Goal: Obtain resource: Download file/media

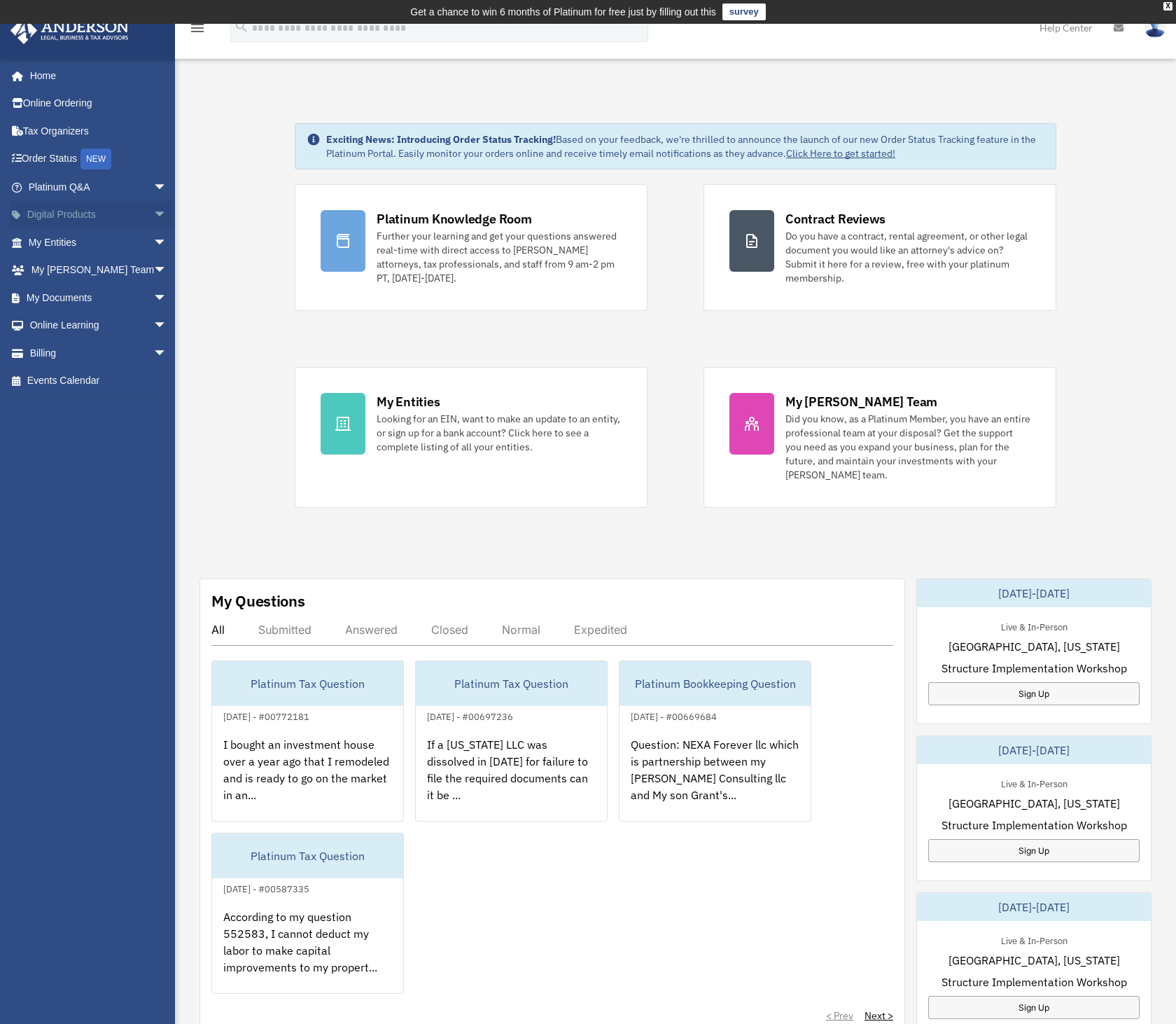
click at [154, 210] on span "arrow_drop_down" at bounding box center [167, 214] width 28 height 29
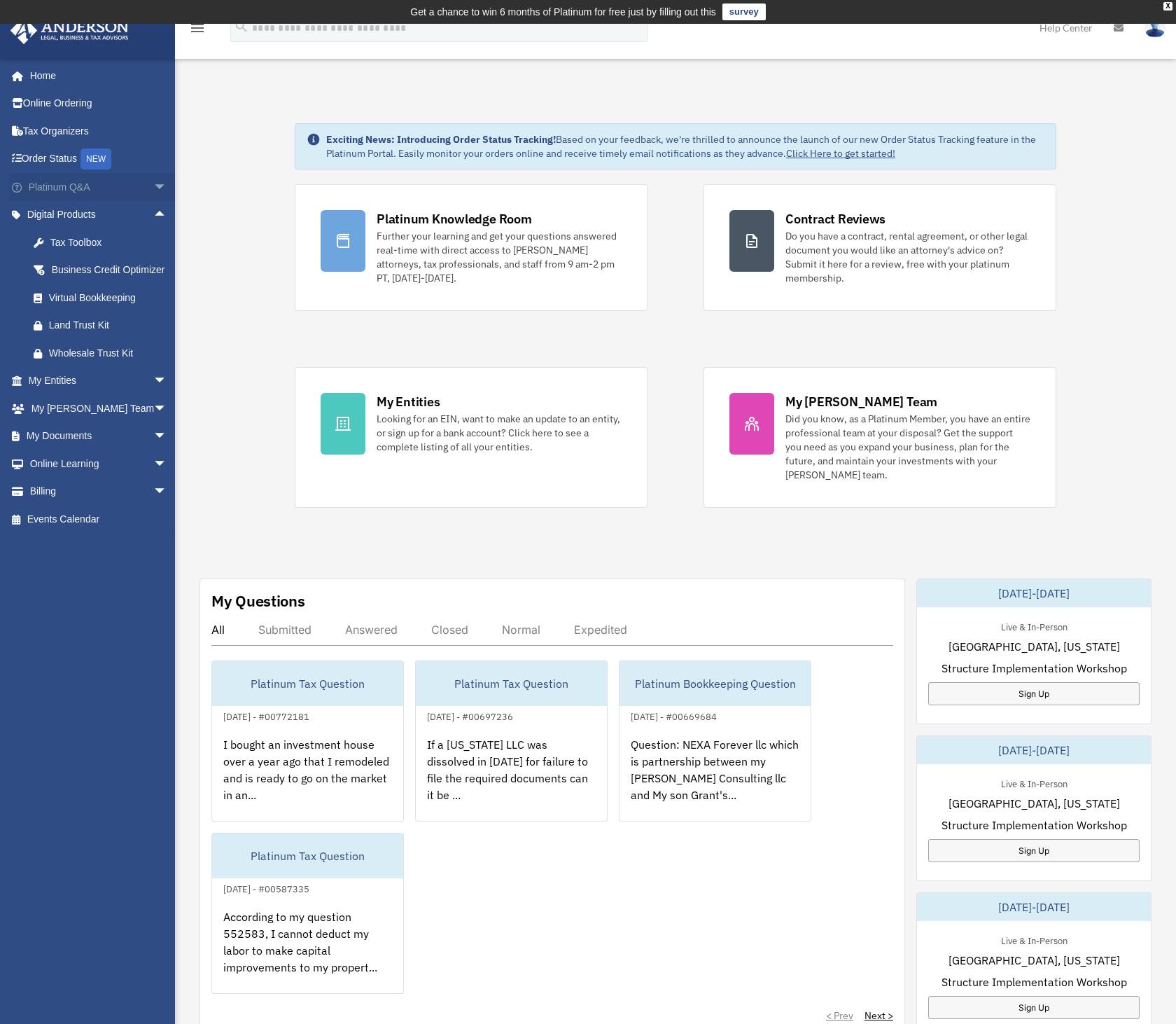
click at [154, 187] on span "arrow_drop_down" at bounding box center [167, 187] width 28 height 29
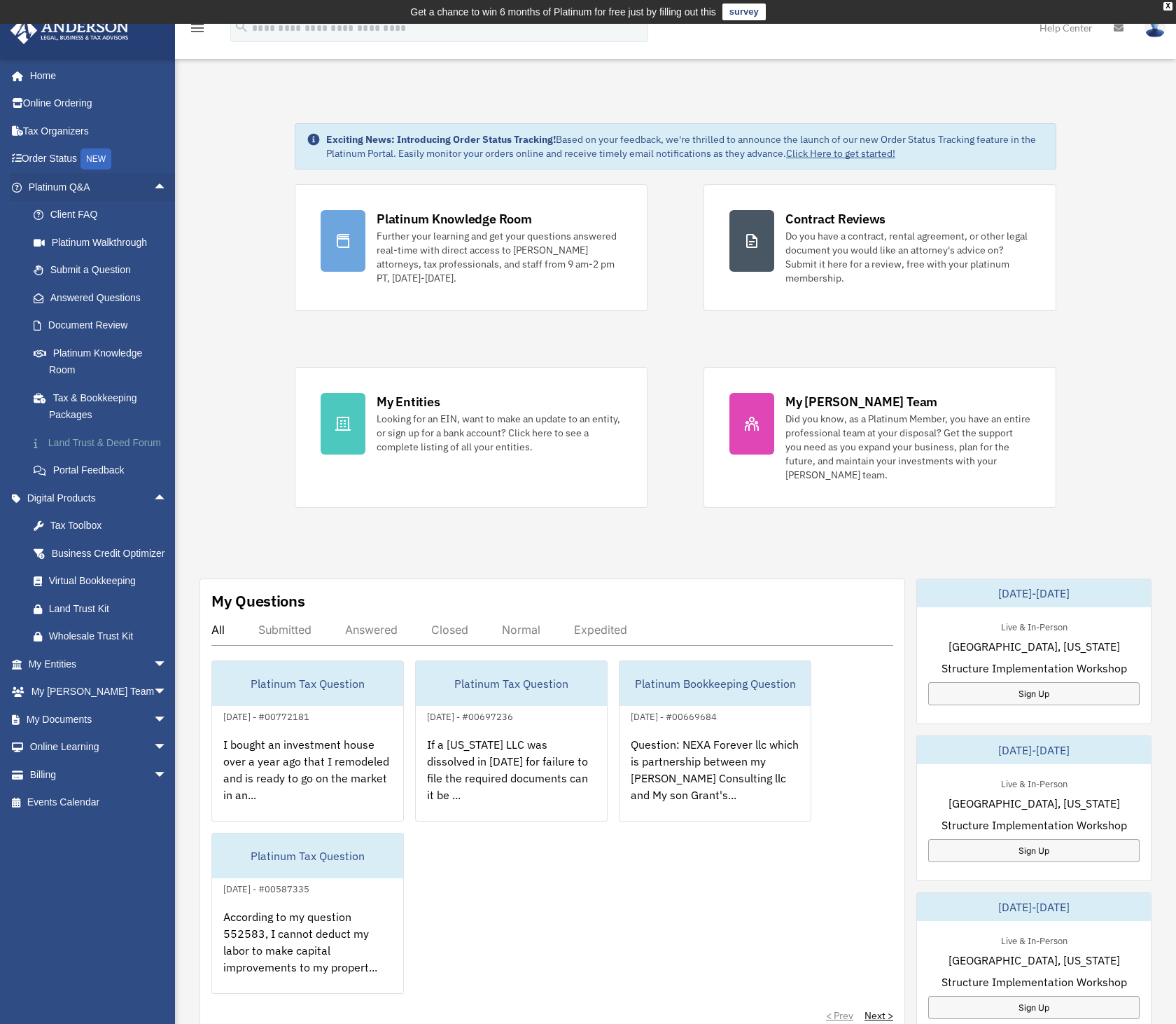
click at [109, 432] on link "Land Trust & Deed Forum" at bounding box center [103, 443] width 168 height 28
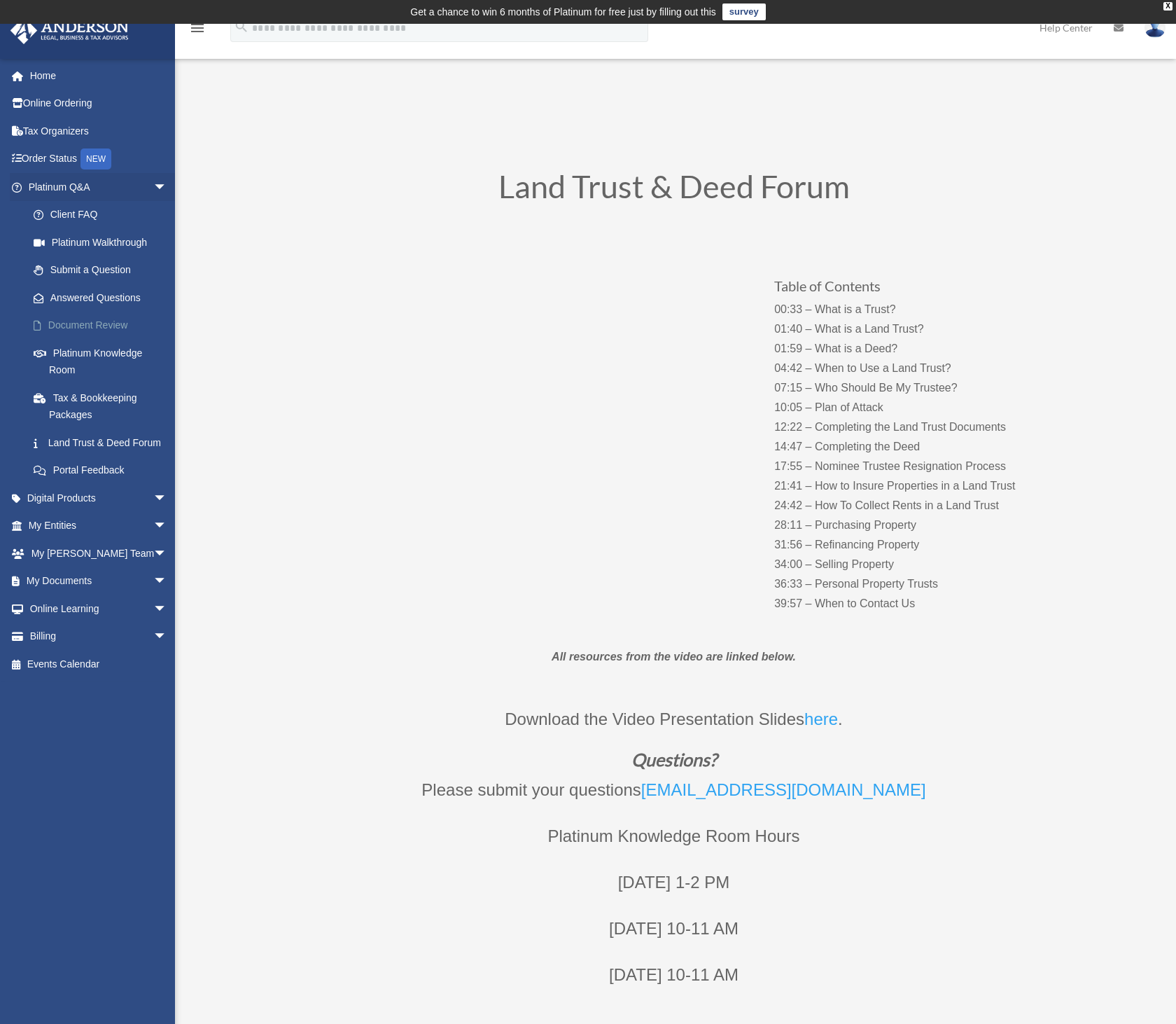
click at [77, 324] on link "Document Review" at bounding box center [103, 326] width 168 height 28
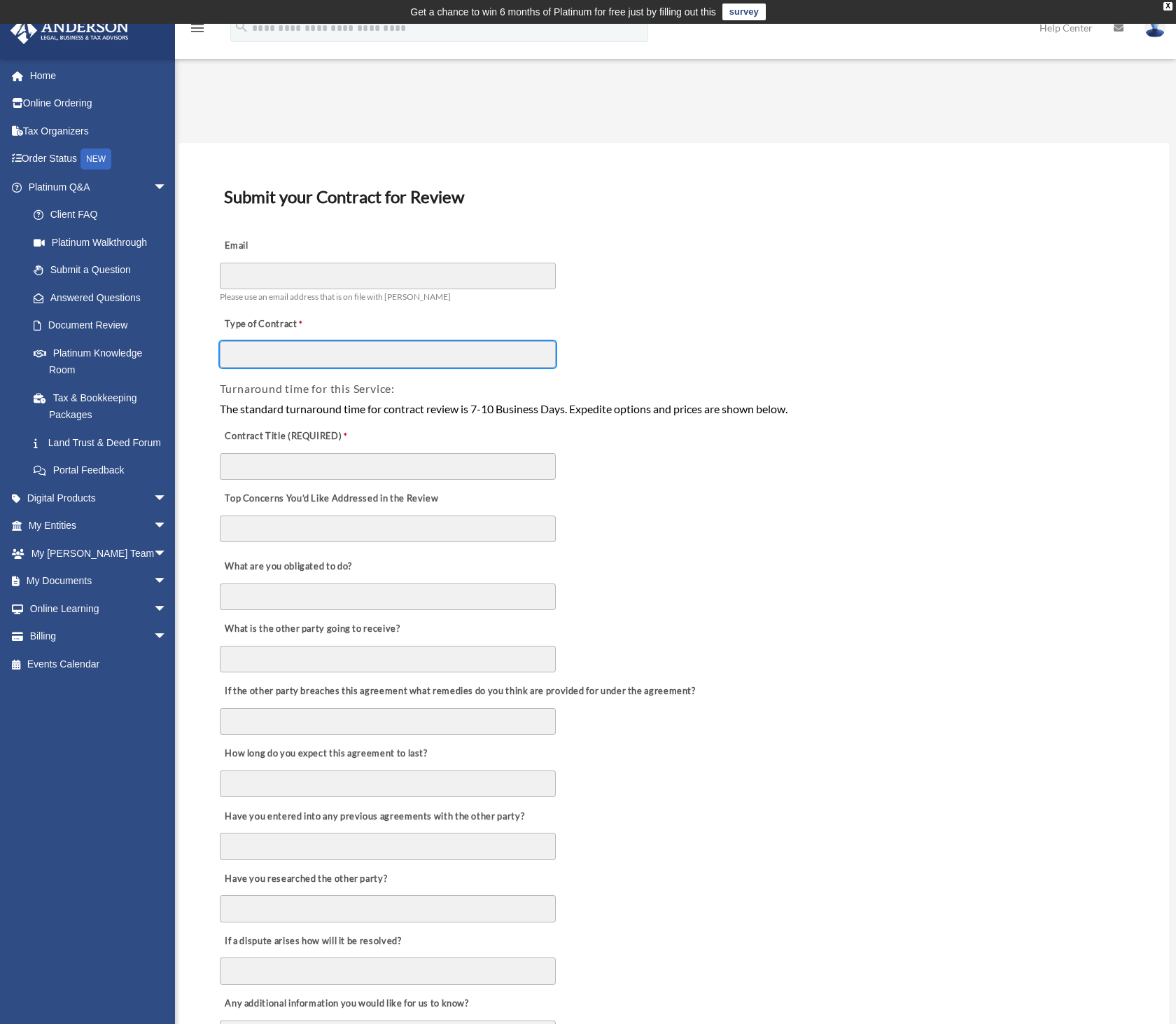
click at [481, 352] on input "Type of Contract" at bounding box center [387, 354] width 336 height 27
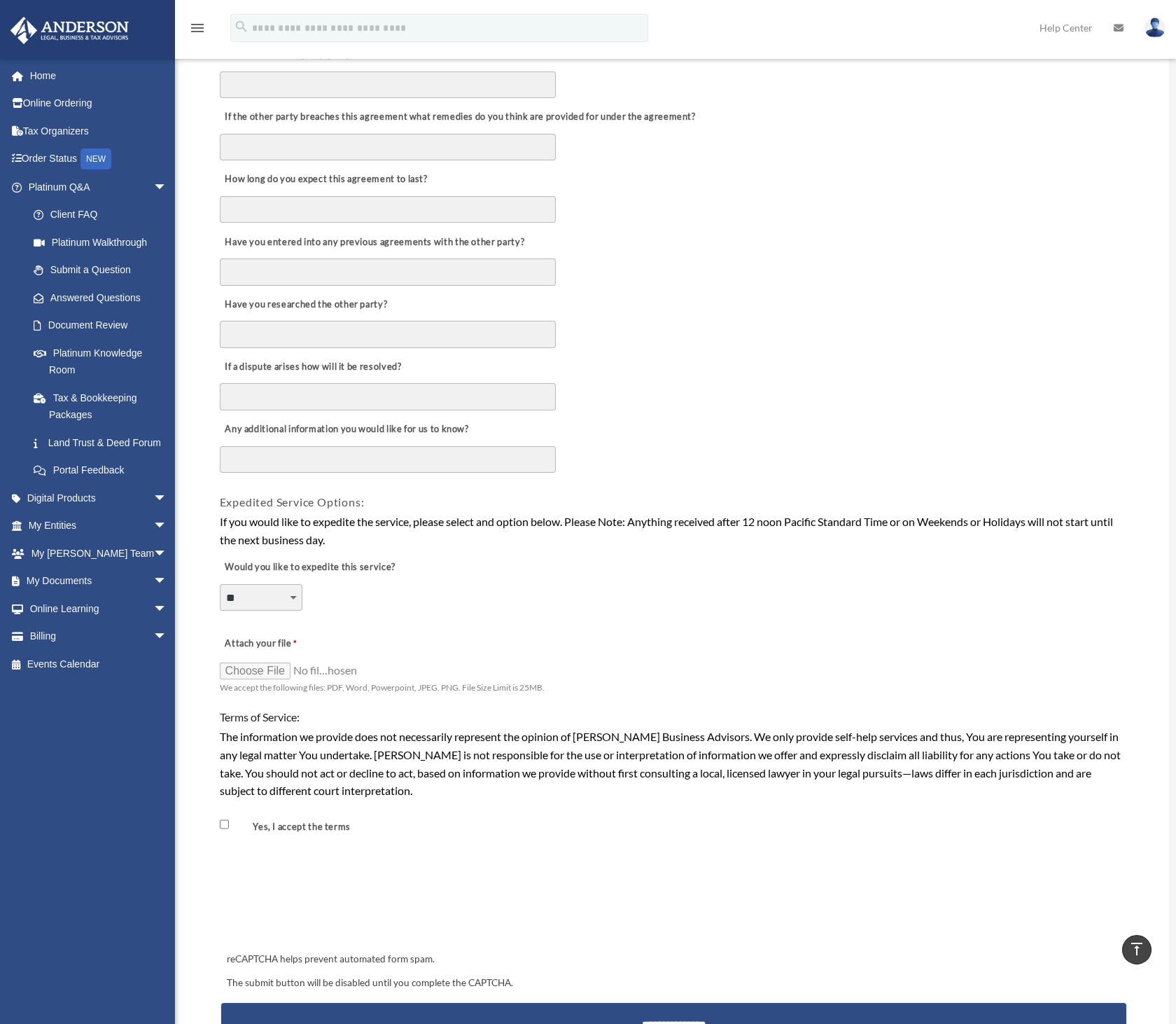
scroll to position [612, 0]
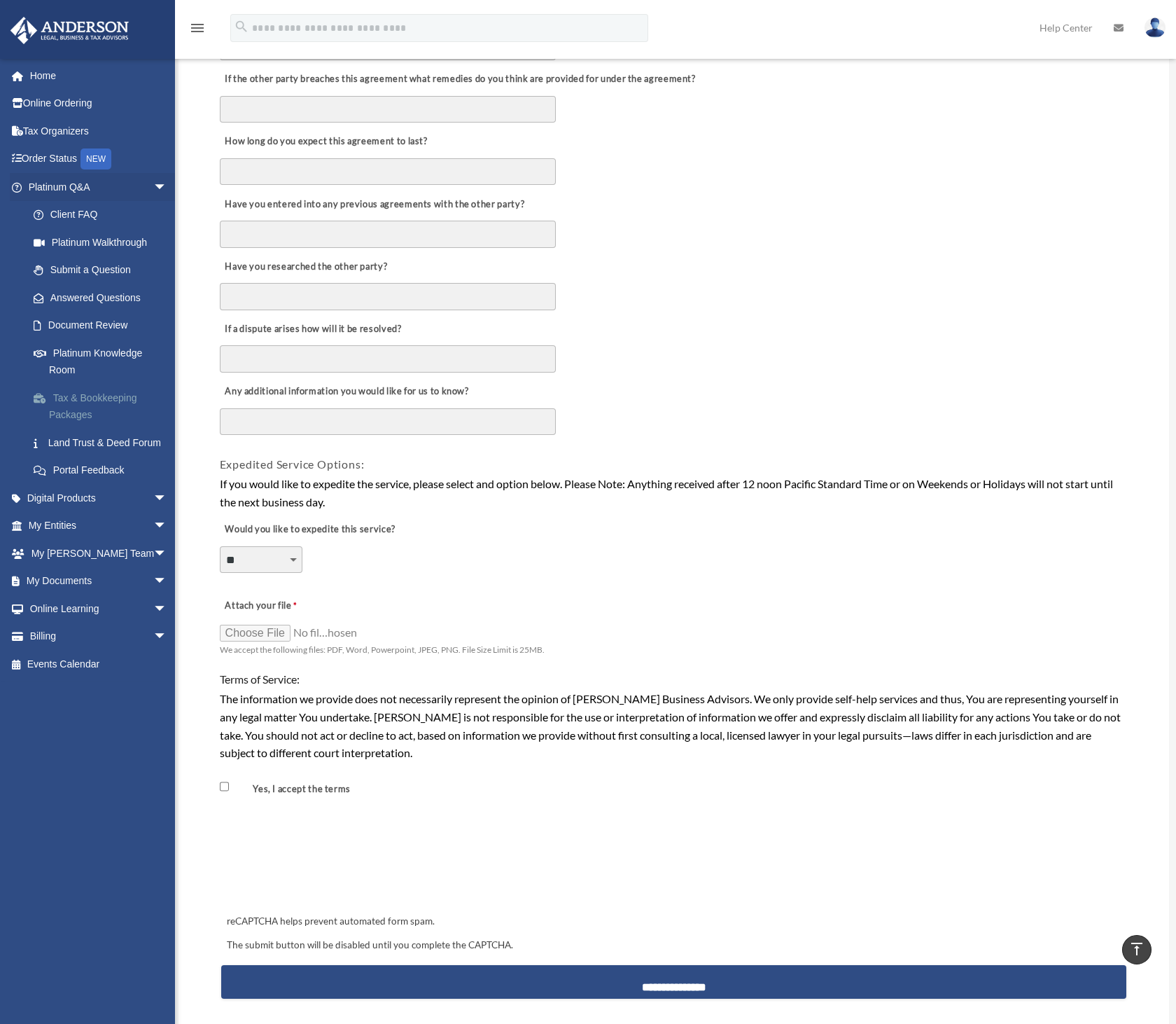
click at [114, 393] on link "Tax & Bookkeeping Packages" at bounding box center [103, 406] width 168 height 45
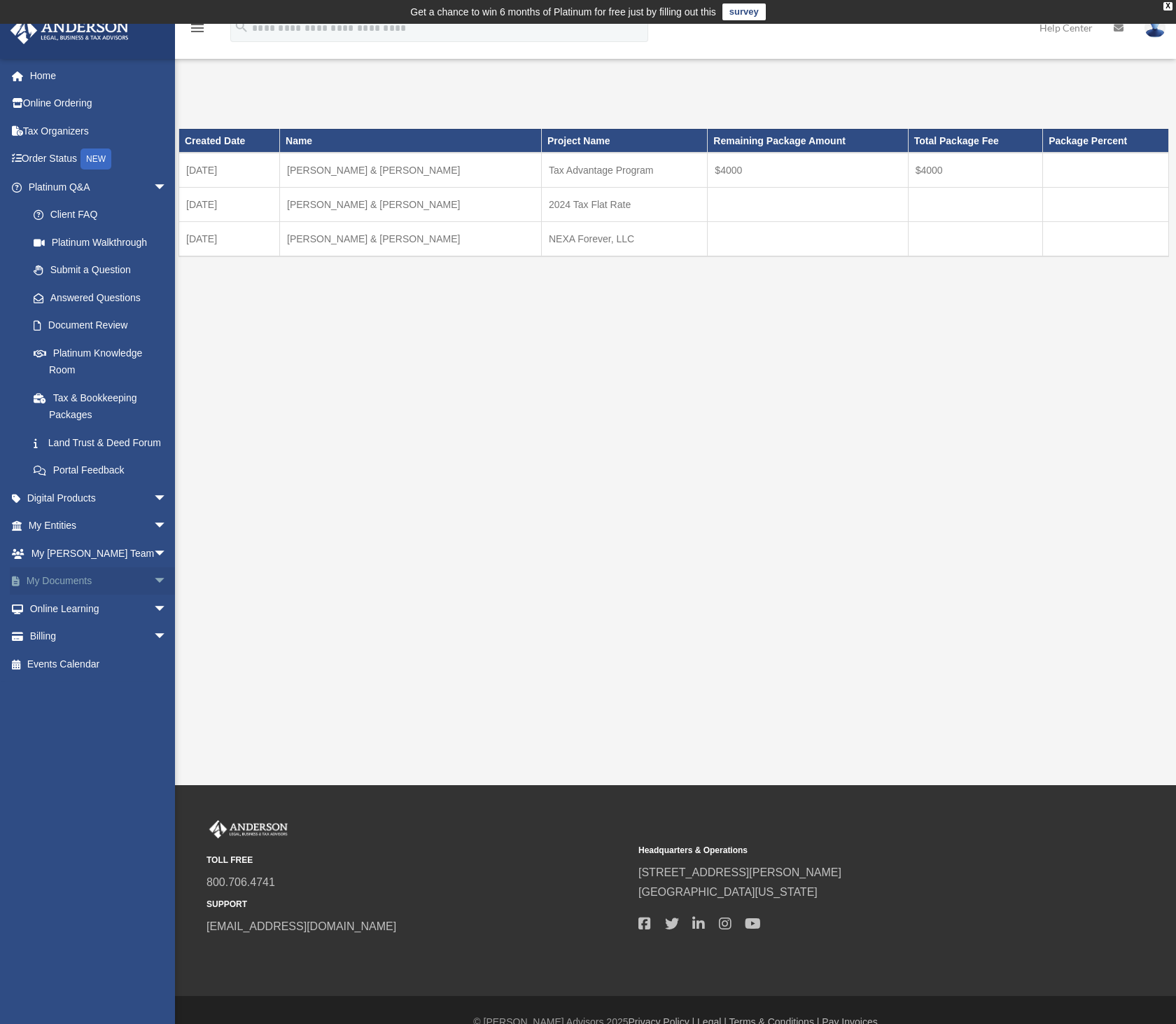
click at [154, 596] on span "arrow_drop_down" at bounding box center [167, 581] width 28 height 29
click at [87, 677] on link "Forms Library" at bounding box center [103, 663] width 168 height 28
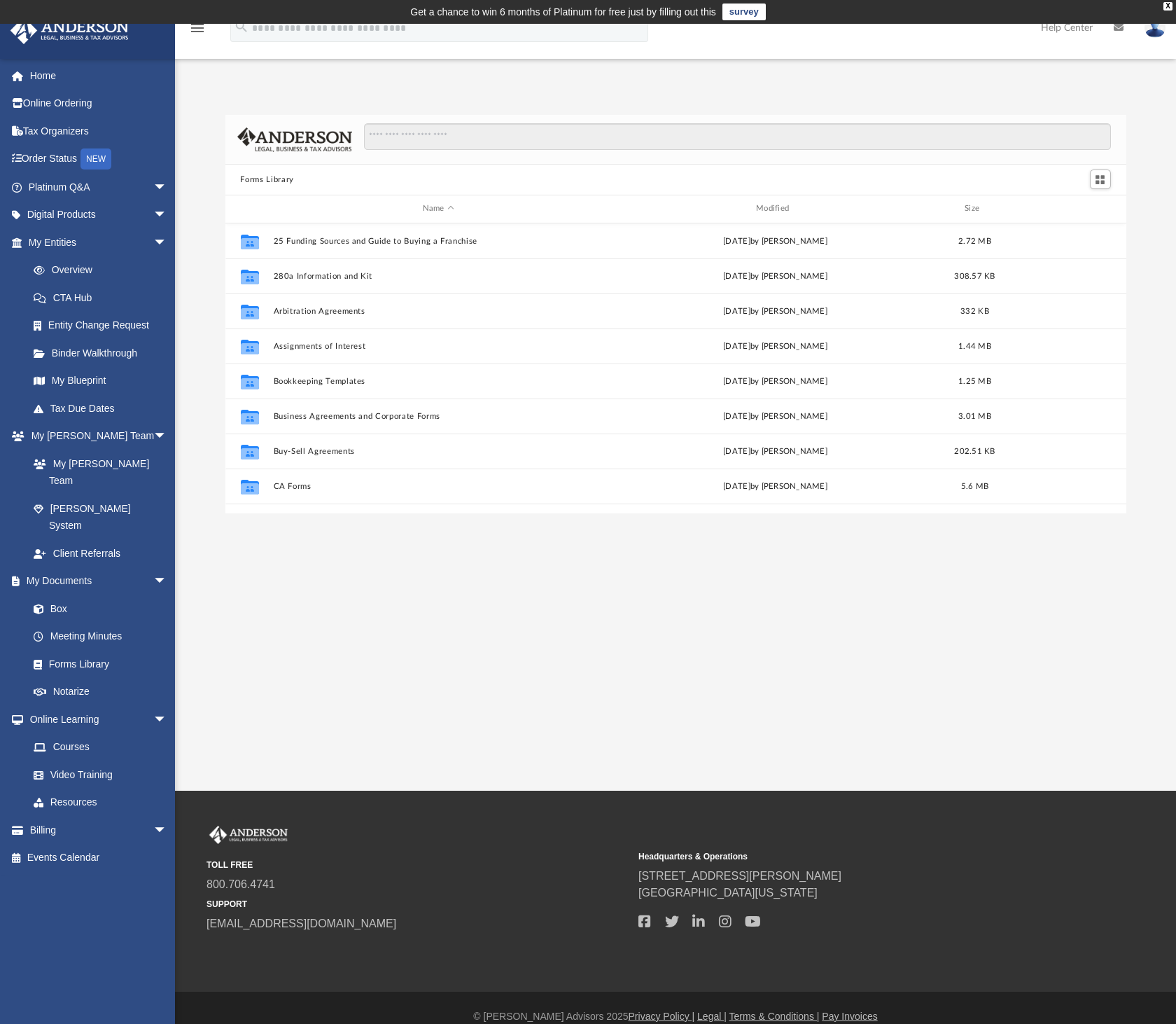
scroll to position [305, 888]
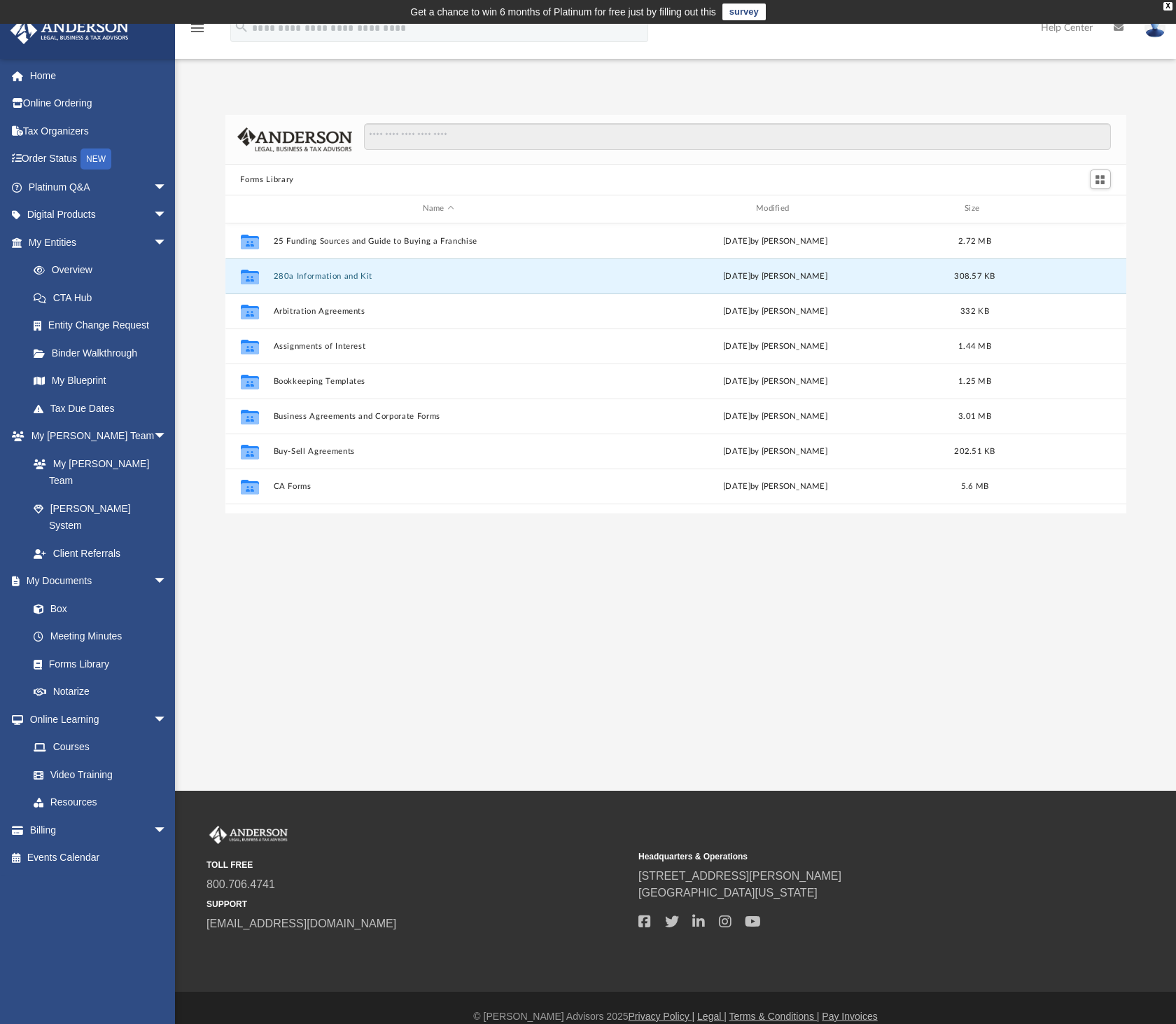
drag, startPoint x: 339, startPoint y: 277, endPoint x: 282, endPoint y: 550, distance: 278.9
click at [282, 550] on div "App keithhlars1@gmail.com Sign Out keithhlars1@gmail.com Home Online Ordering T…" at bounding box center [588, 407] width 1176 height 766
click at [335, 273] on button "280a Information and Kit" at bounding box center [438, 276] width 330 height 9
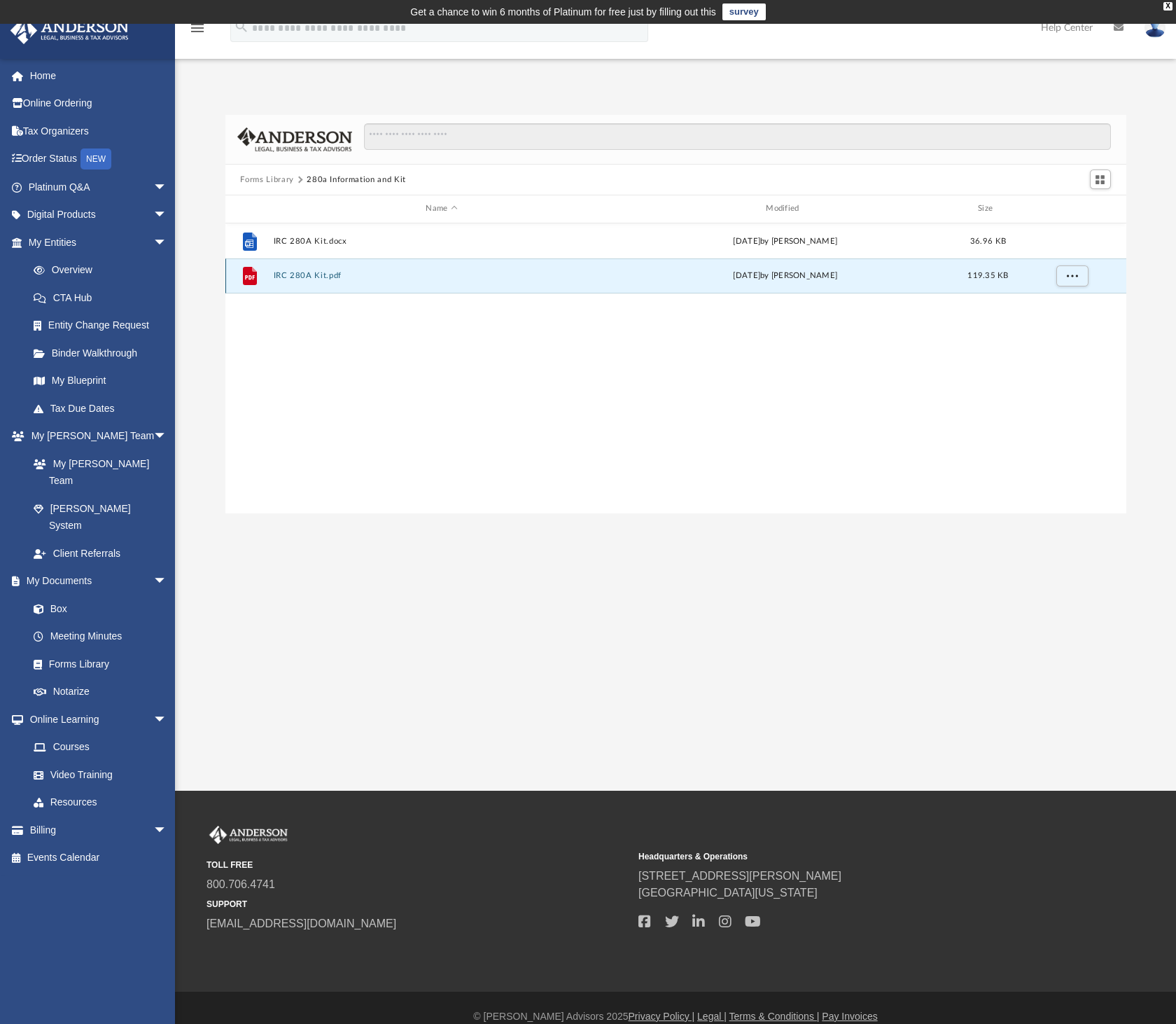
drag, startPoint x: 304, startPoint y: 270, endPoint x: 299, endPoint y: 275, distance: 7.1
click at [299, 275] on button "IRC 280A Kit.pdf" at bounding box center [442, 275] width 338 height 9
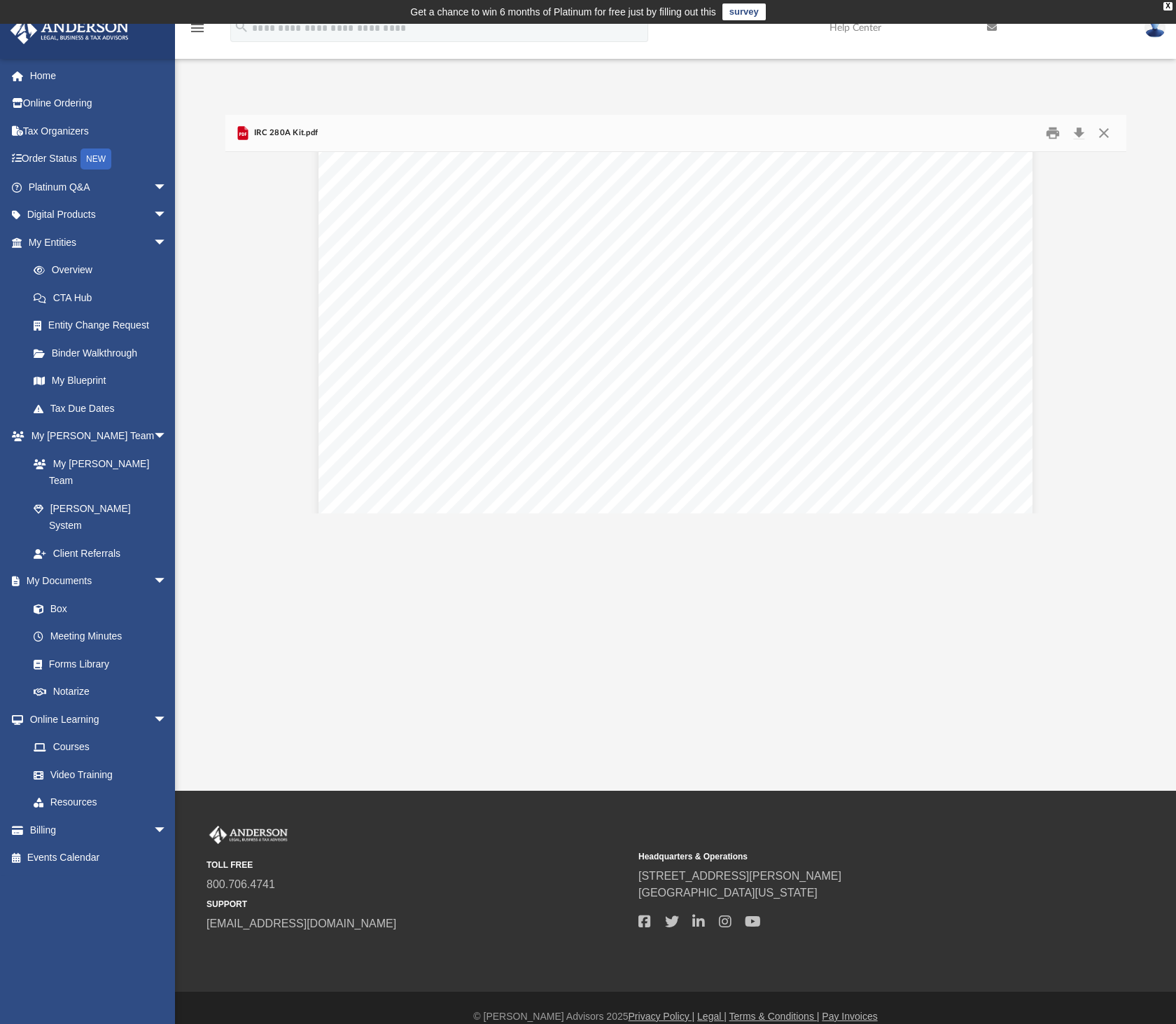
scroll to position [5467, 0]
click at [1078, 132] on button "Download" at bounding box center [1079, 133] width 25 height 22
click at [1102, 129] on button "Close" at bounding box center [1103, 133] width 25 height 22
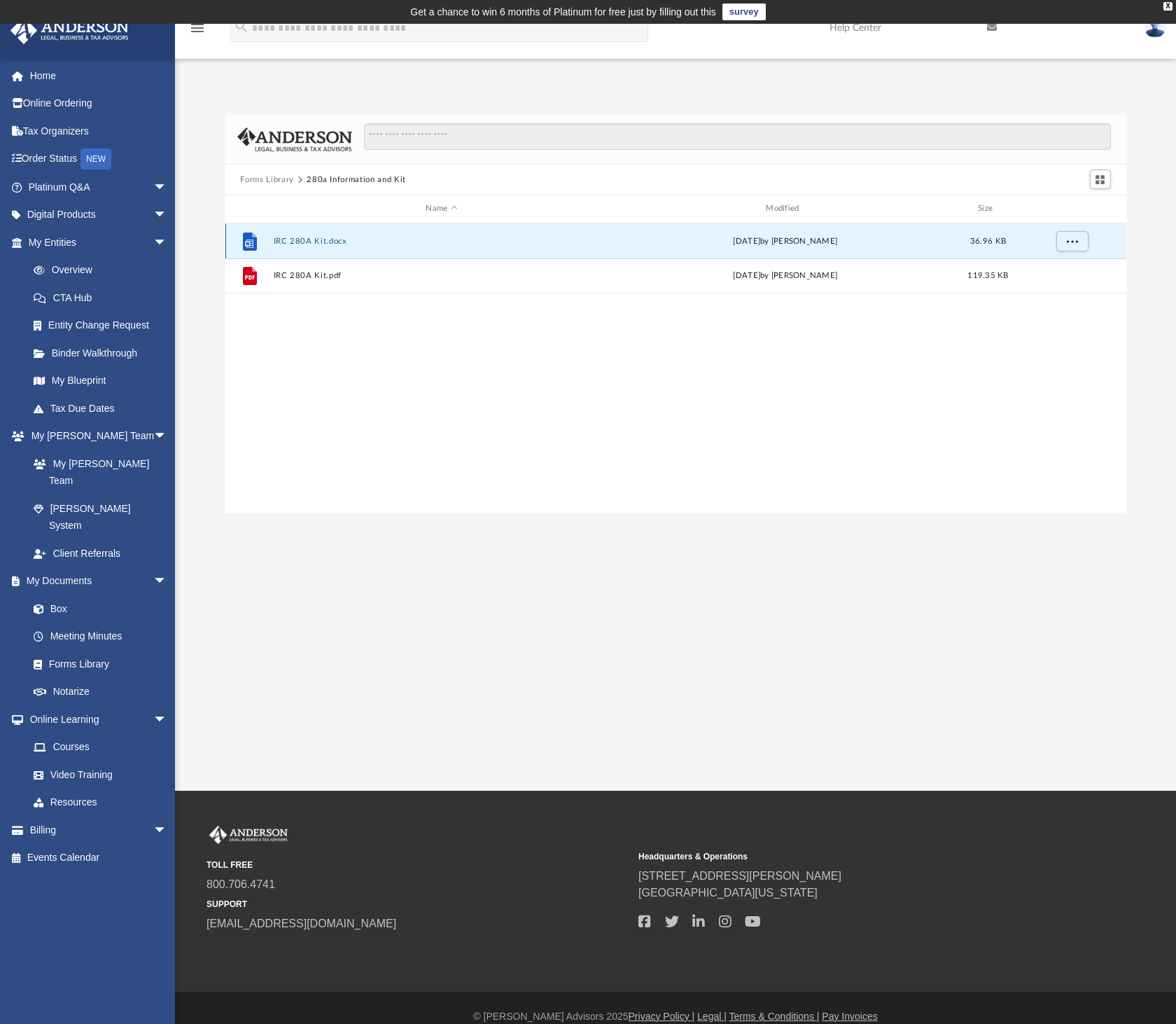
click at [308, 236] on button "IRC 280A Kit.docx" at bounding box center [442, 241] width 338 height 9
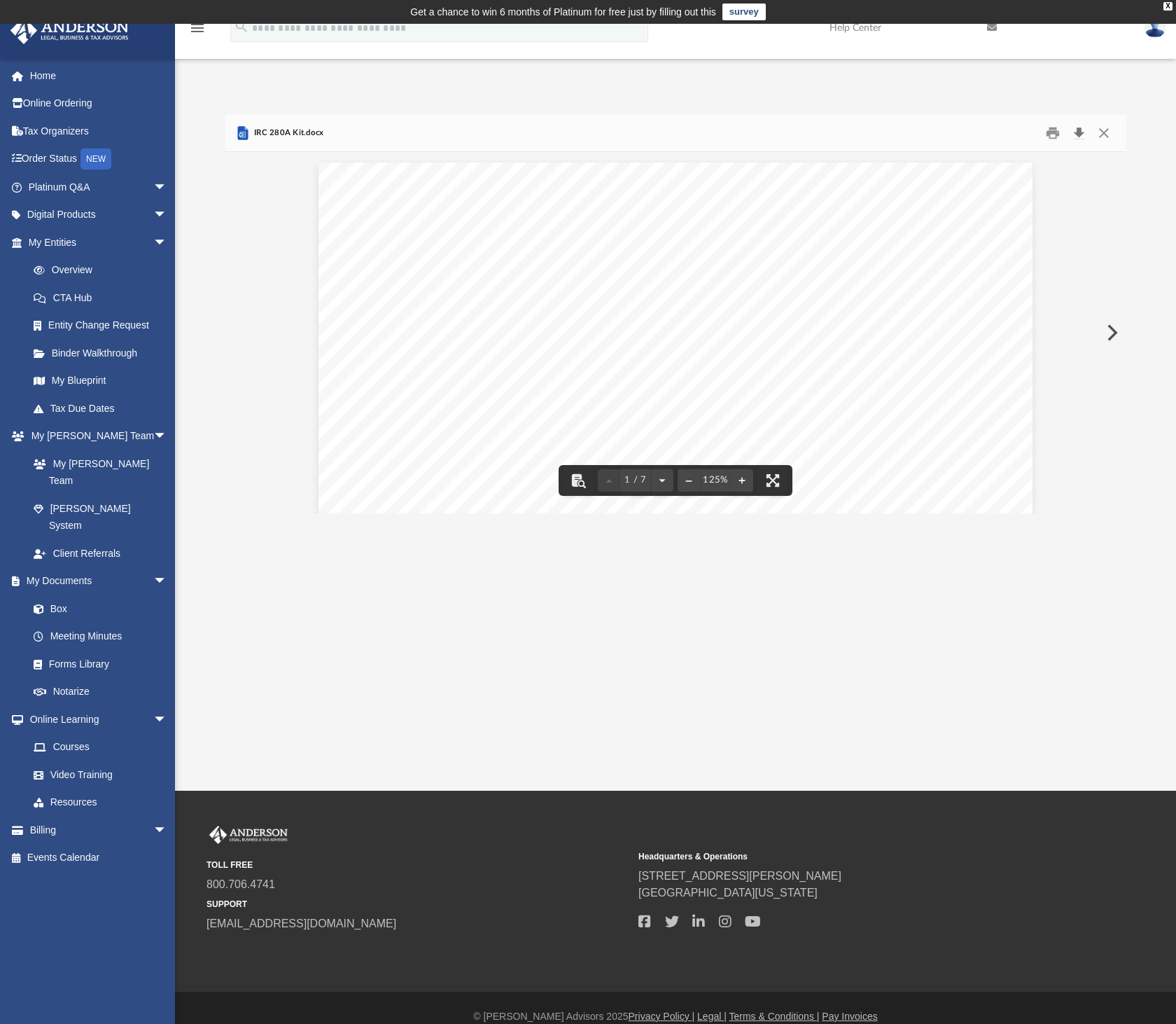
click at [1080, 133] on button "Download" at bounding box center [1079, 133] width 25 height 22
click at [1106, 133] on button "Close" at bounding box center [1103, 133] width 25 height 22
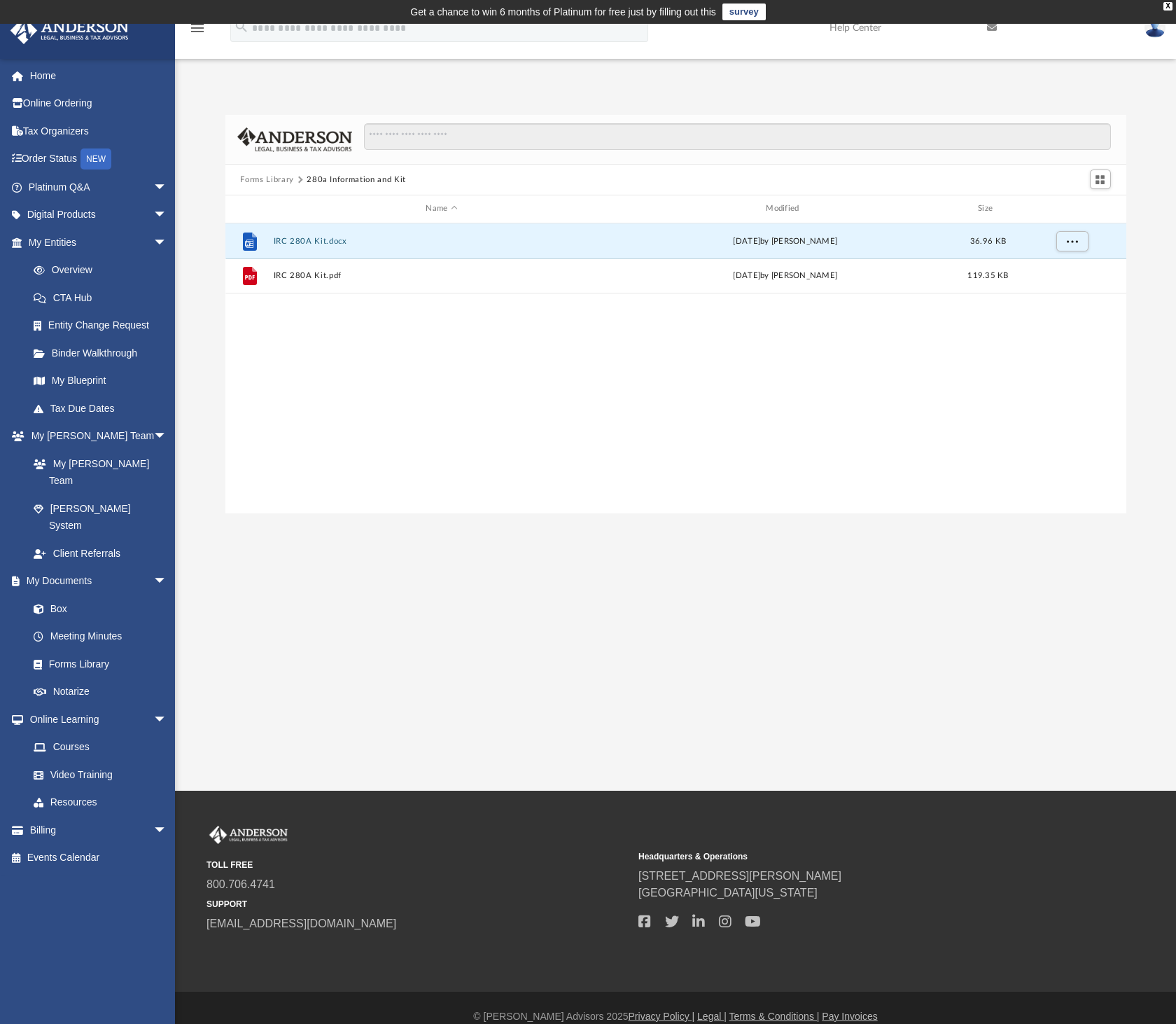
click at [268, 177] on button "Forms Library" at bounding box center [267, 180] width 53 height 13
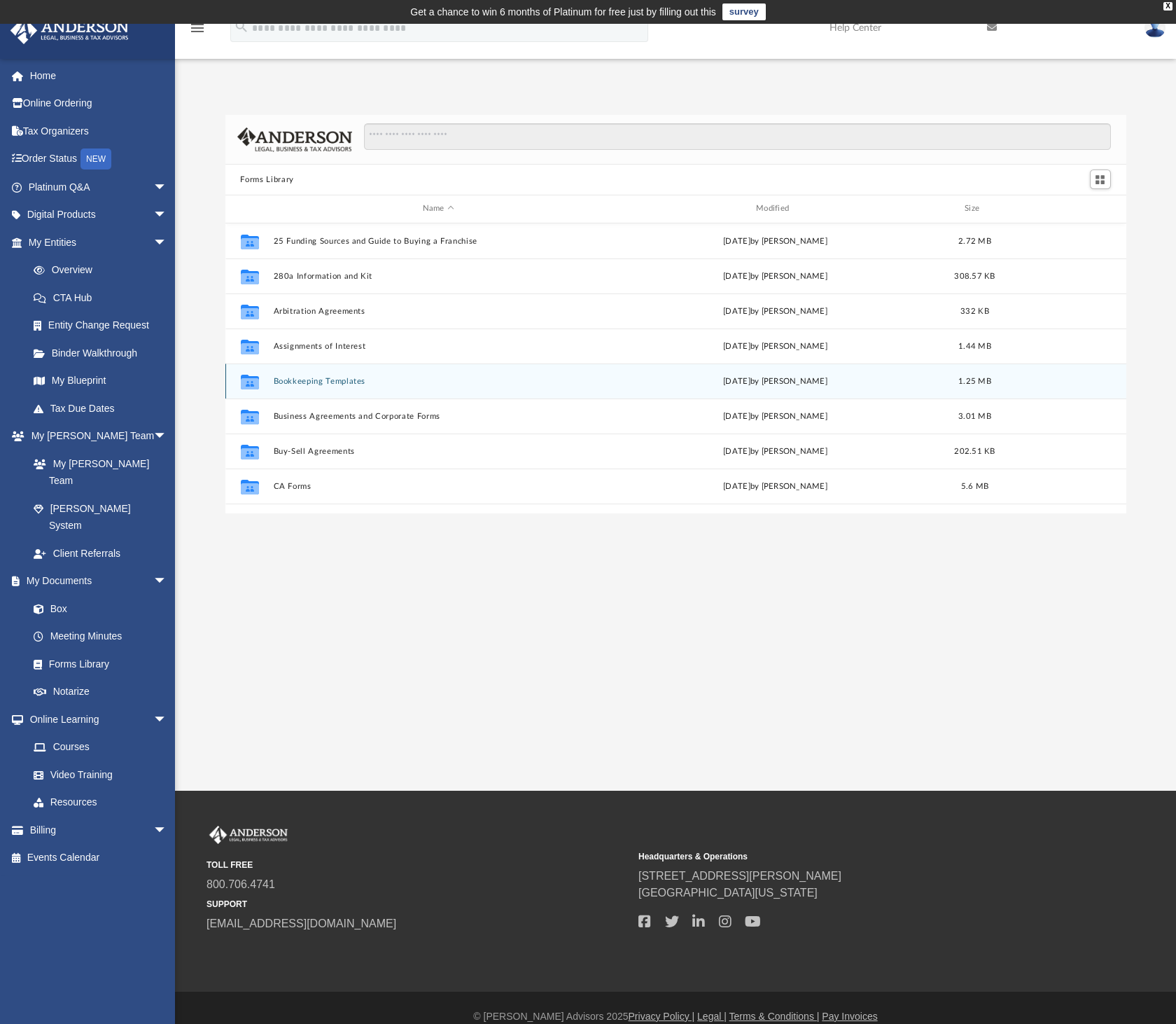
click at [329, 379] on button "Bookkeeping Templates" at bounding box center [438, 381] width 330 height 9
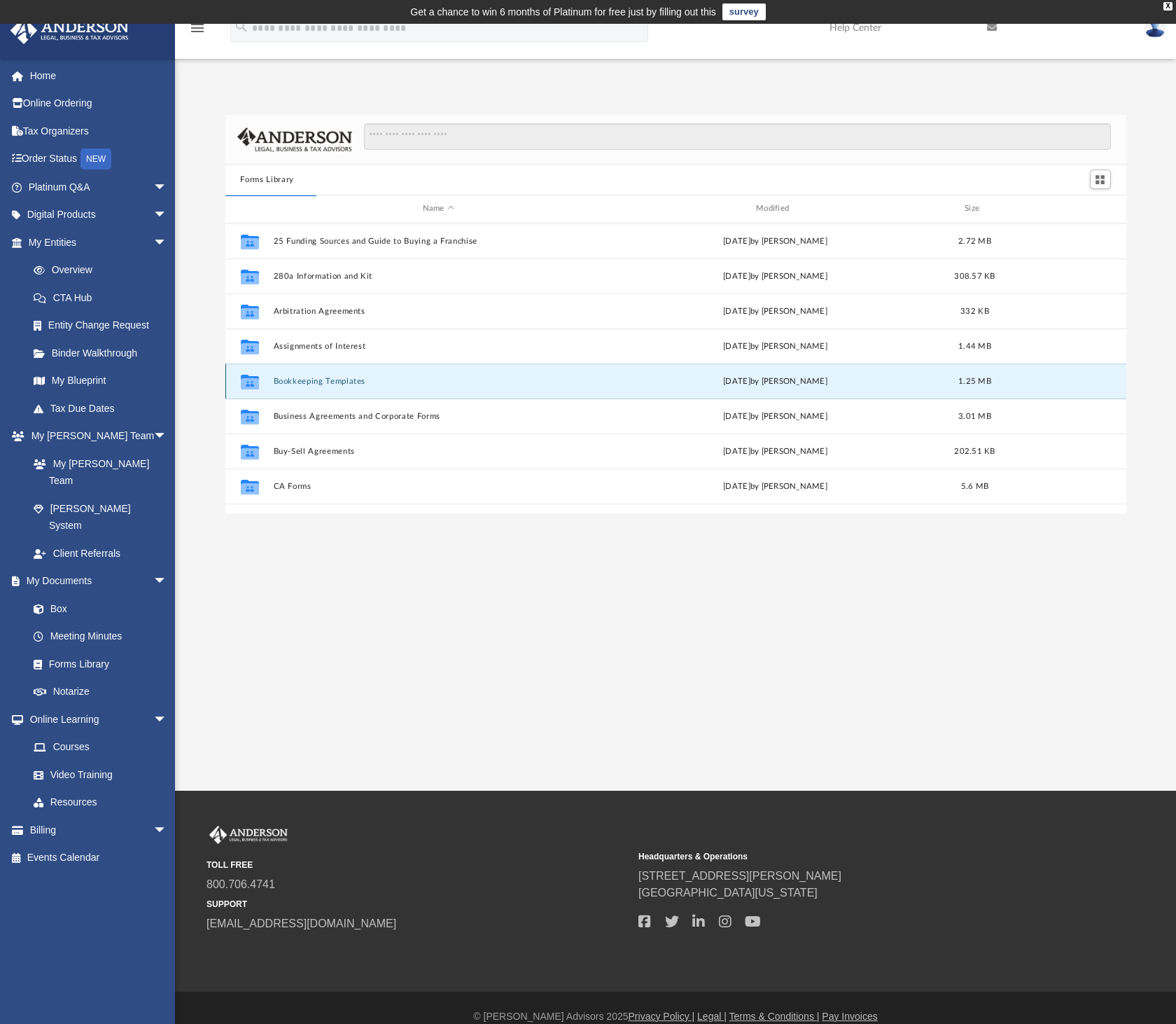
click at [304, 377] on button "Bookkeeping Templates" at bounding box center [438, 381] width 330 height 9
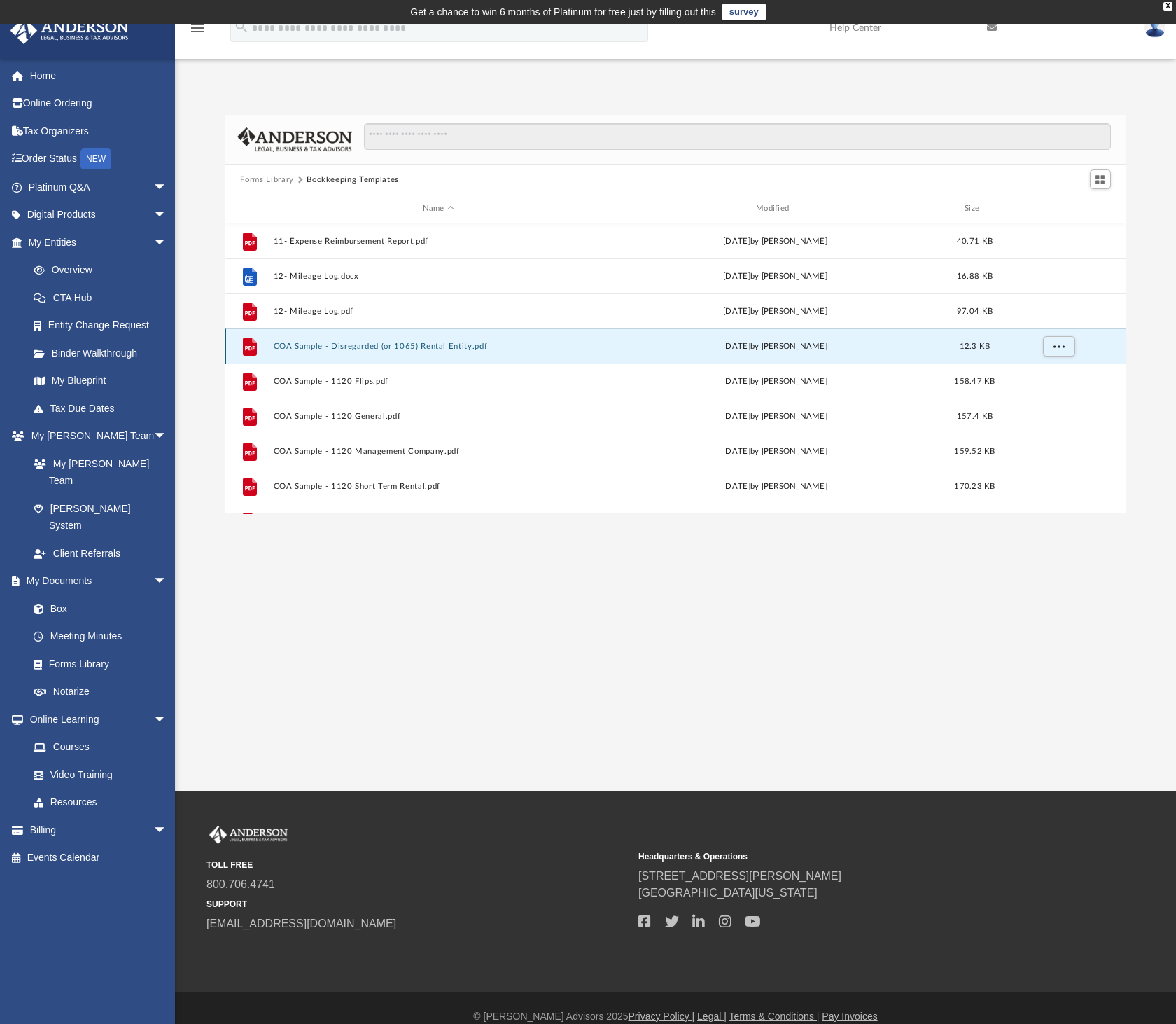
click at [436, 341] on button "COA Sample - Disregarded (or 1065) Rental Entity.pdf" at bounding box center [438, 346] width 330 height 9
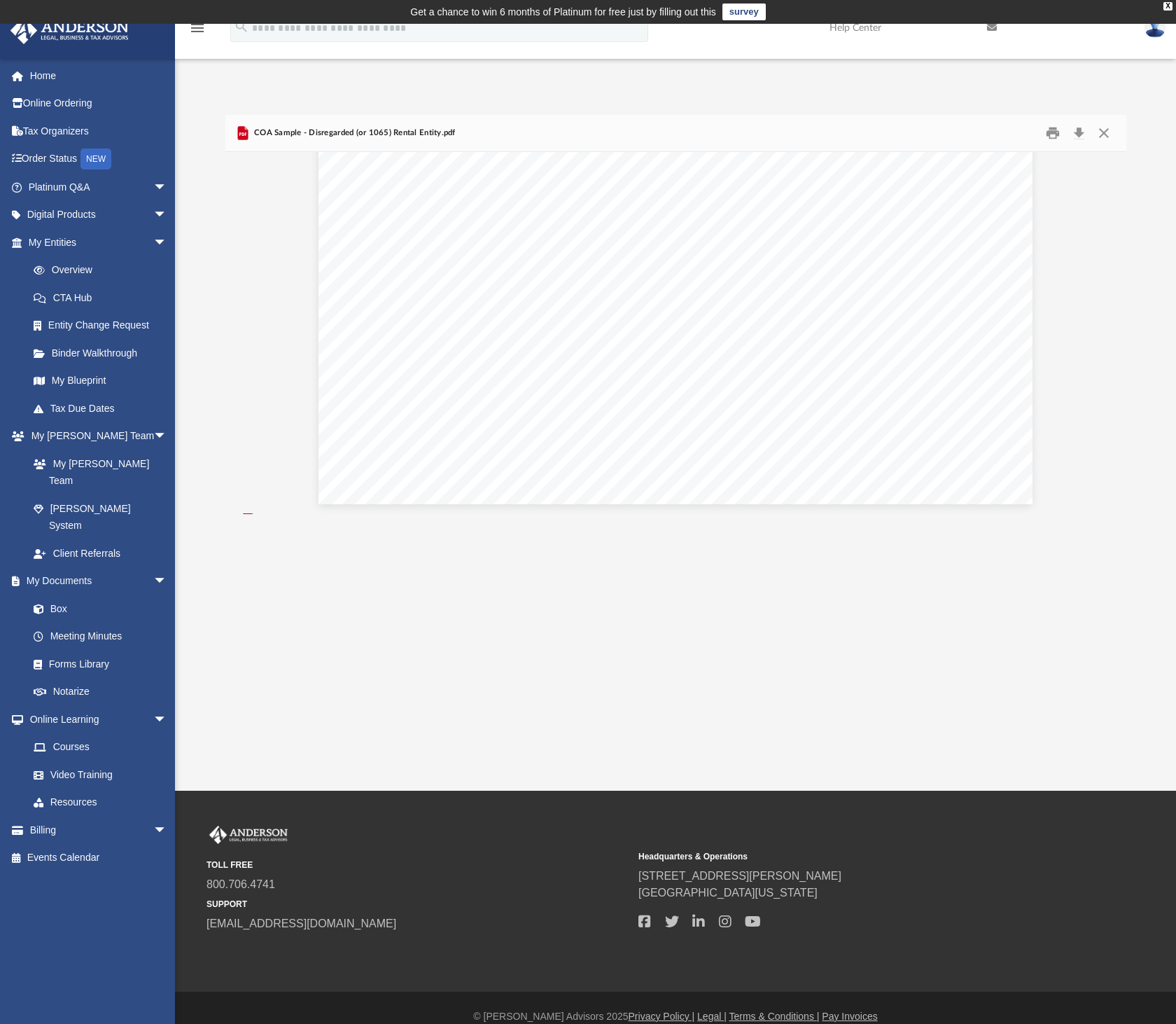
scroll to position [583, 0]
click at [1104, 135] on button "Close" at bounding box center [1103, 133] width 25 height 22
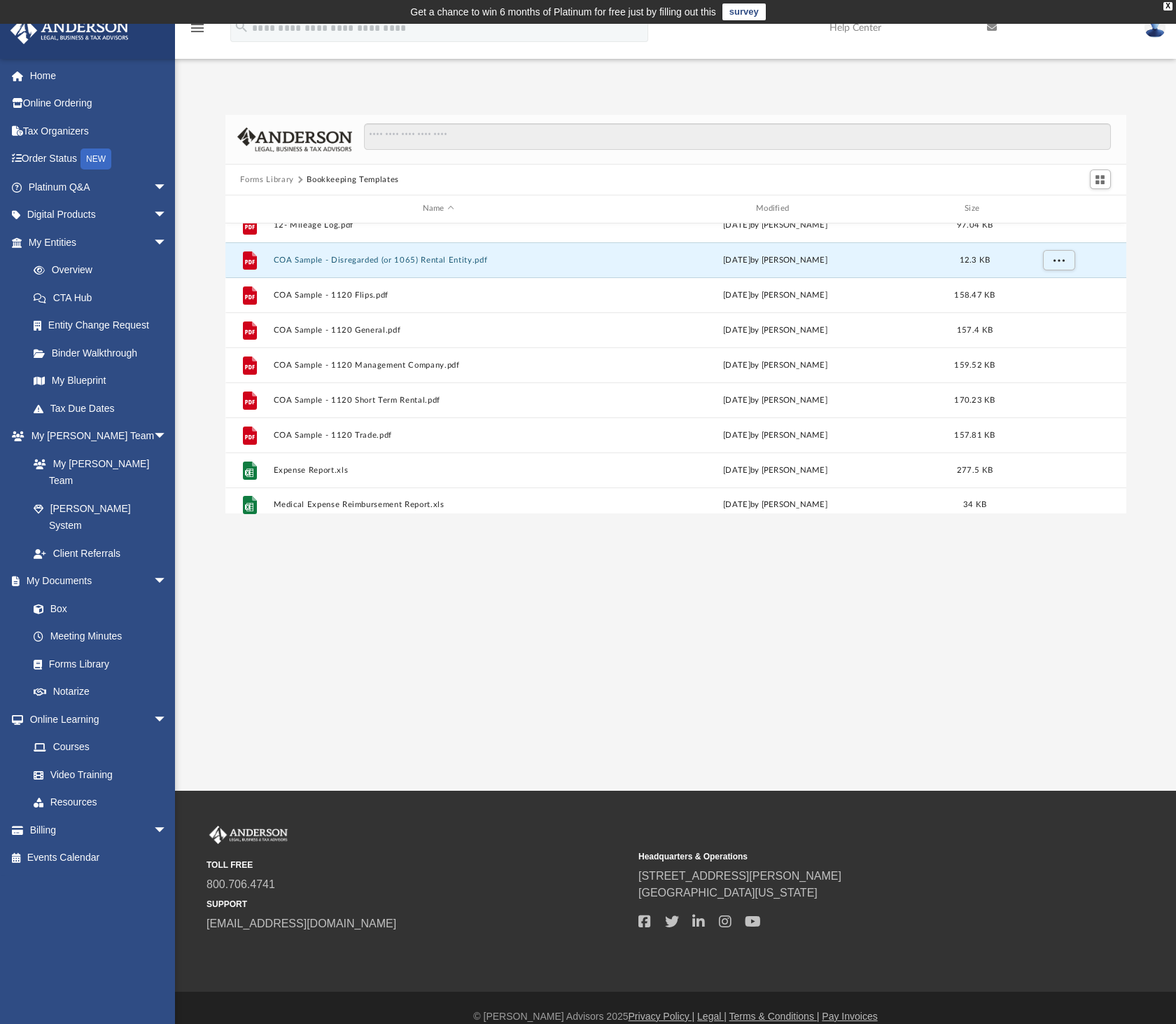
scroll to position [86, 0]
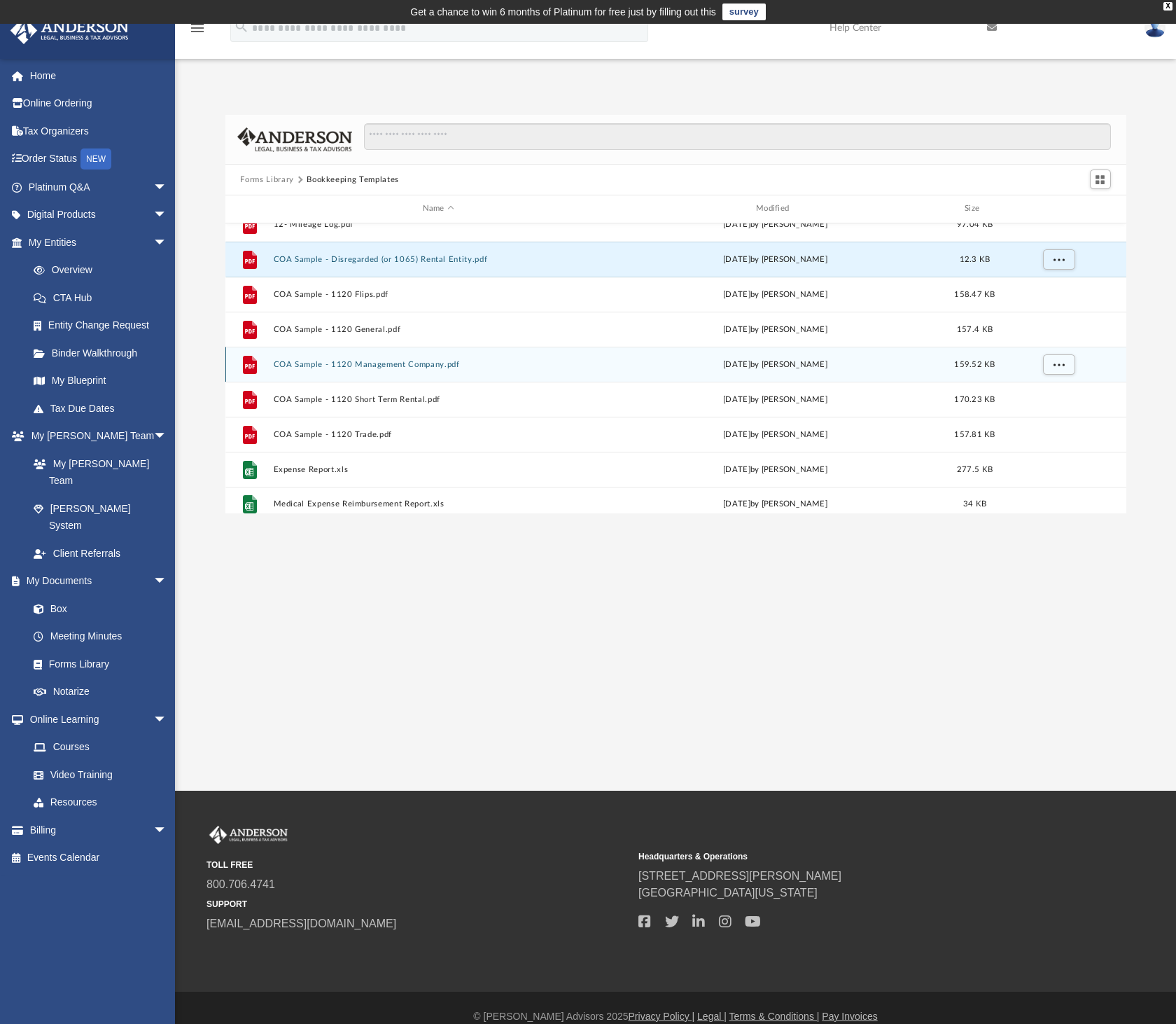
click at [391, 362] on button "COA Sample - 1120 Management Company.pdf" at bounding box center [438, 364] width 330 height 9
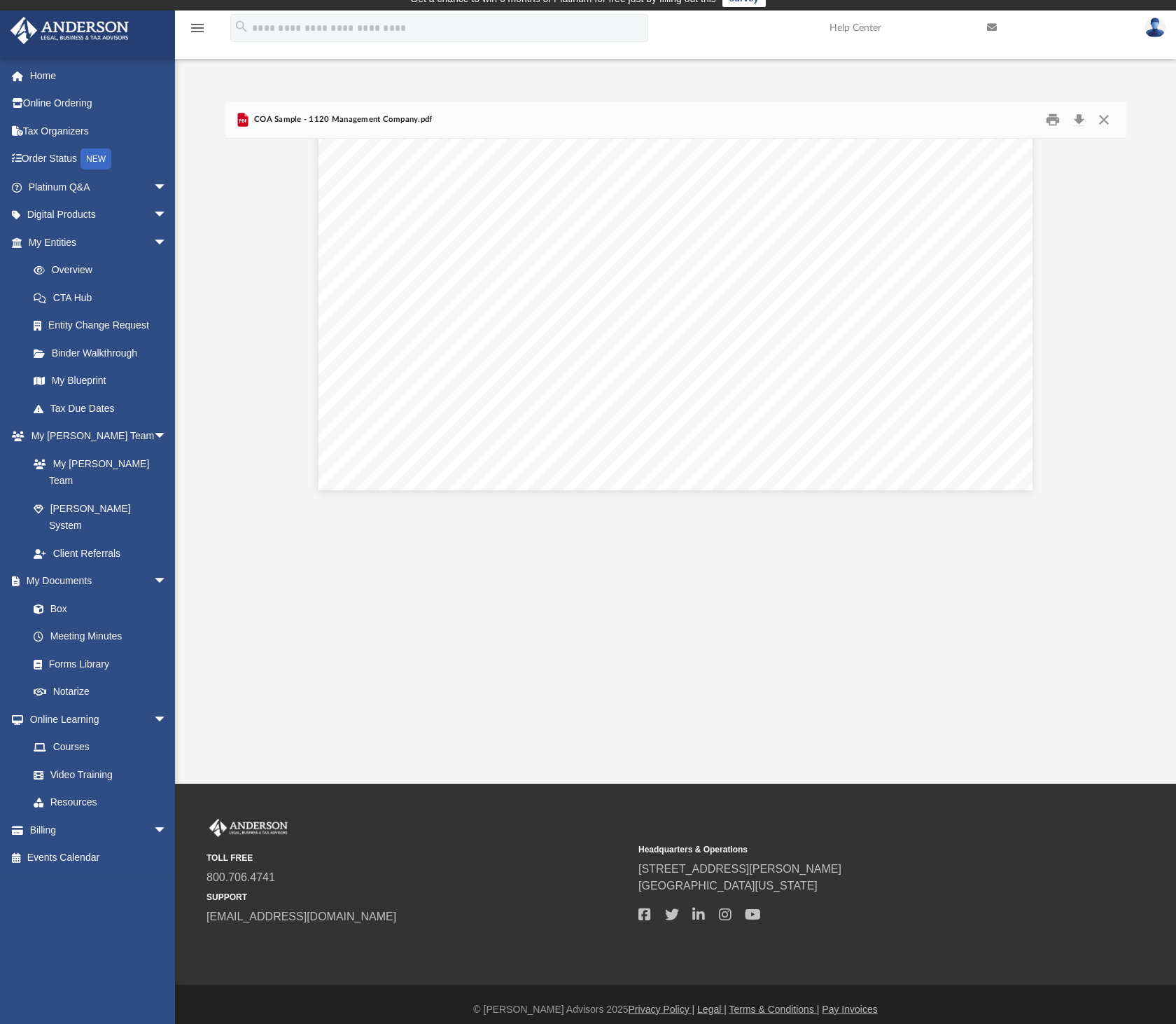
scroll to position [17, 0]
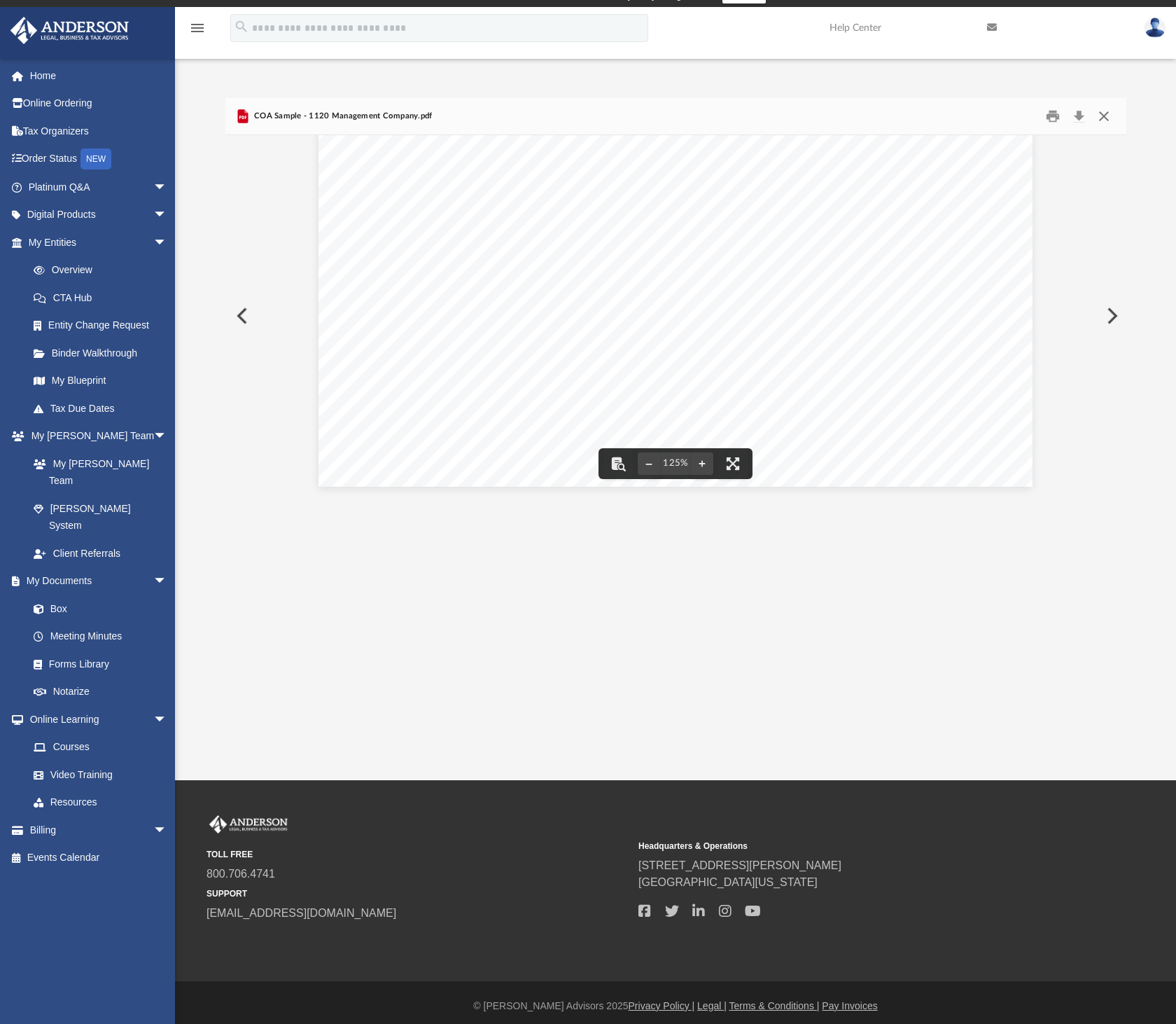
click at [1103, 117] on button "Close" at bounding box center [1103, 117] width 25 height 22
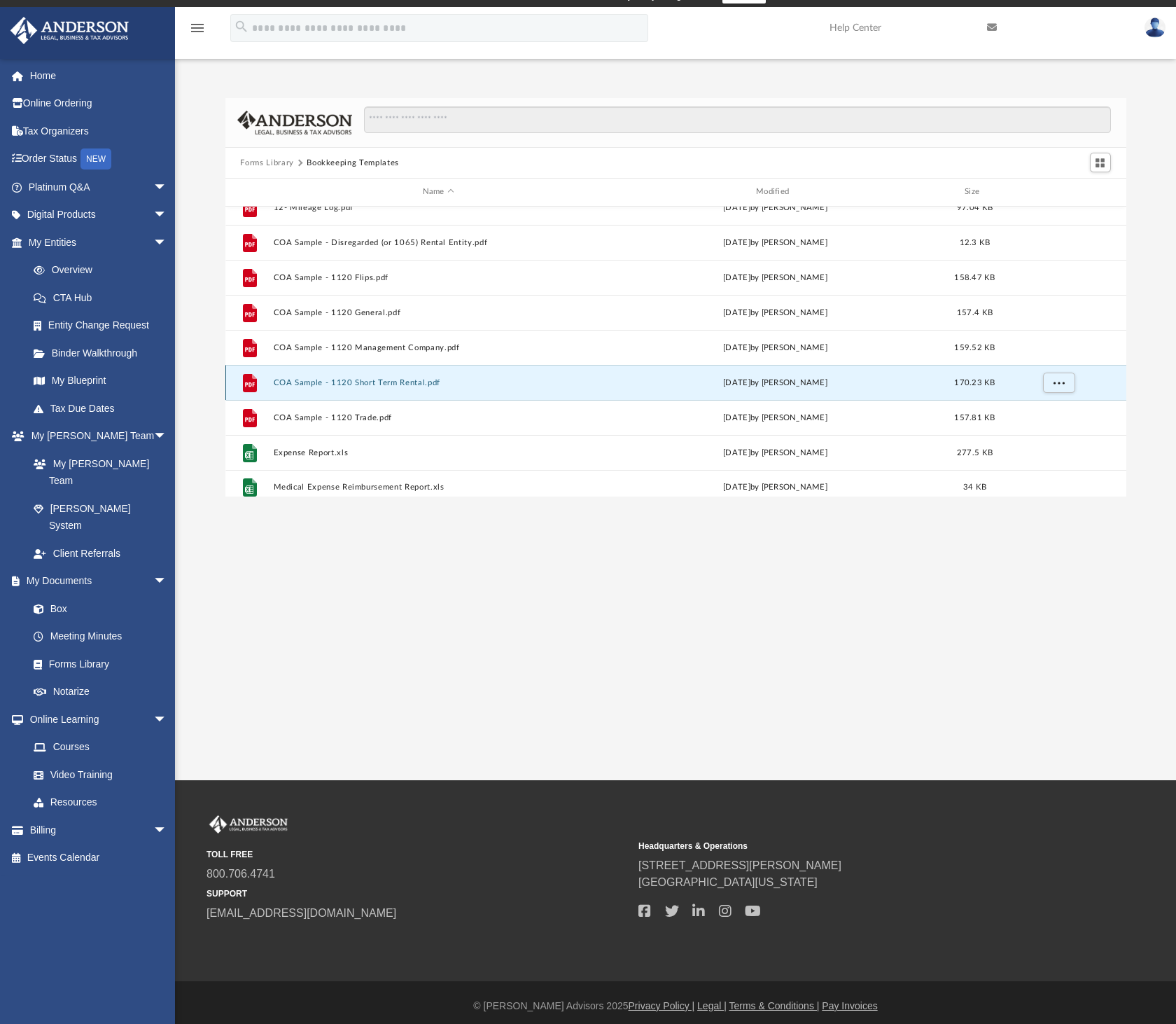
click at [397, 378] on button "COA Sample - 1120 Short Term Rental.pdf" at bounding box center [438, 383] width 330 height 9
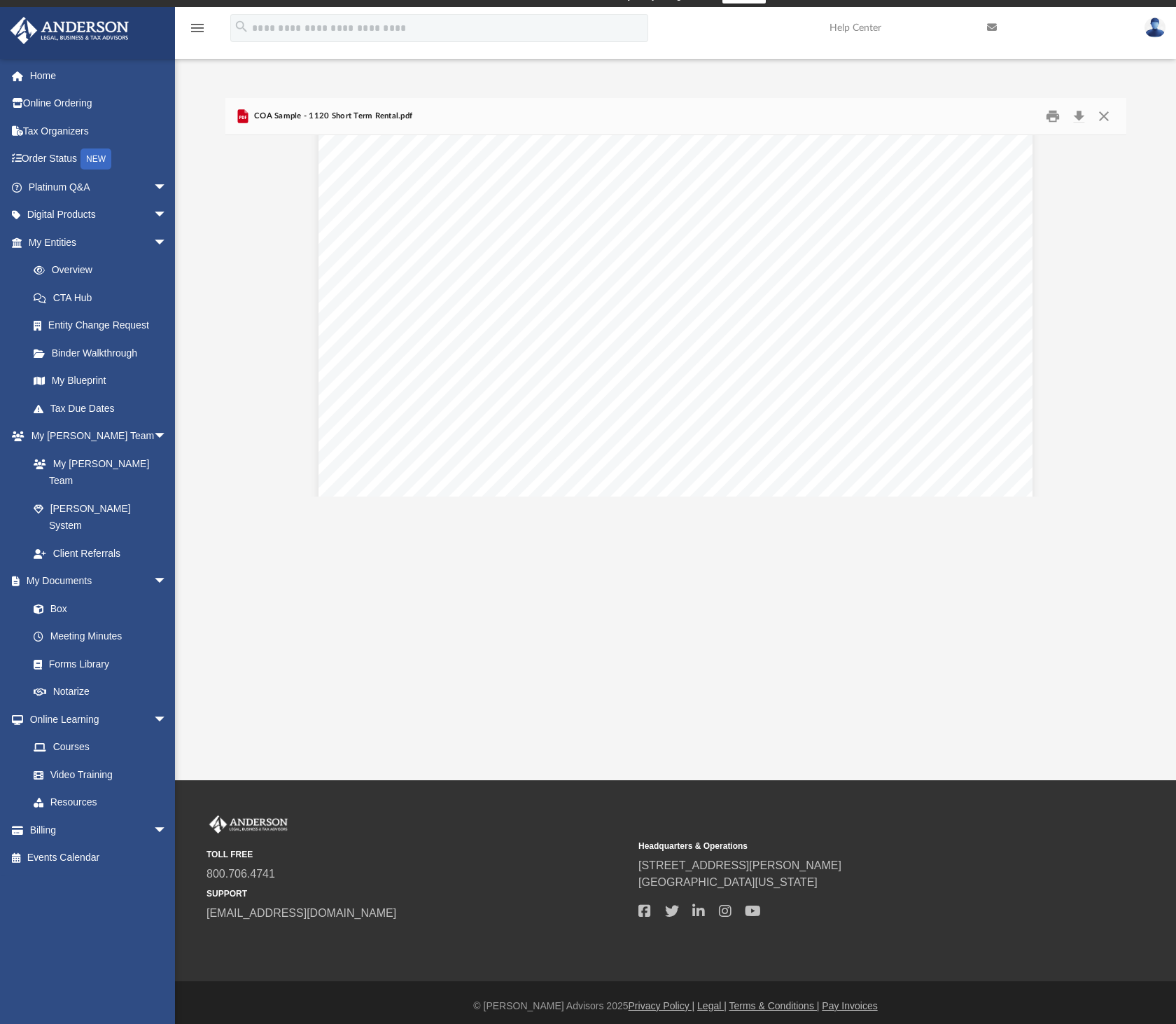
scroll to position [0, 0]
click at [1078, 115] on button "Download" at bounding box center [1079, 117] width 25 height 22
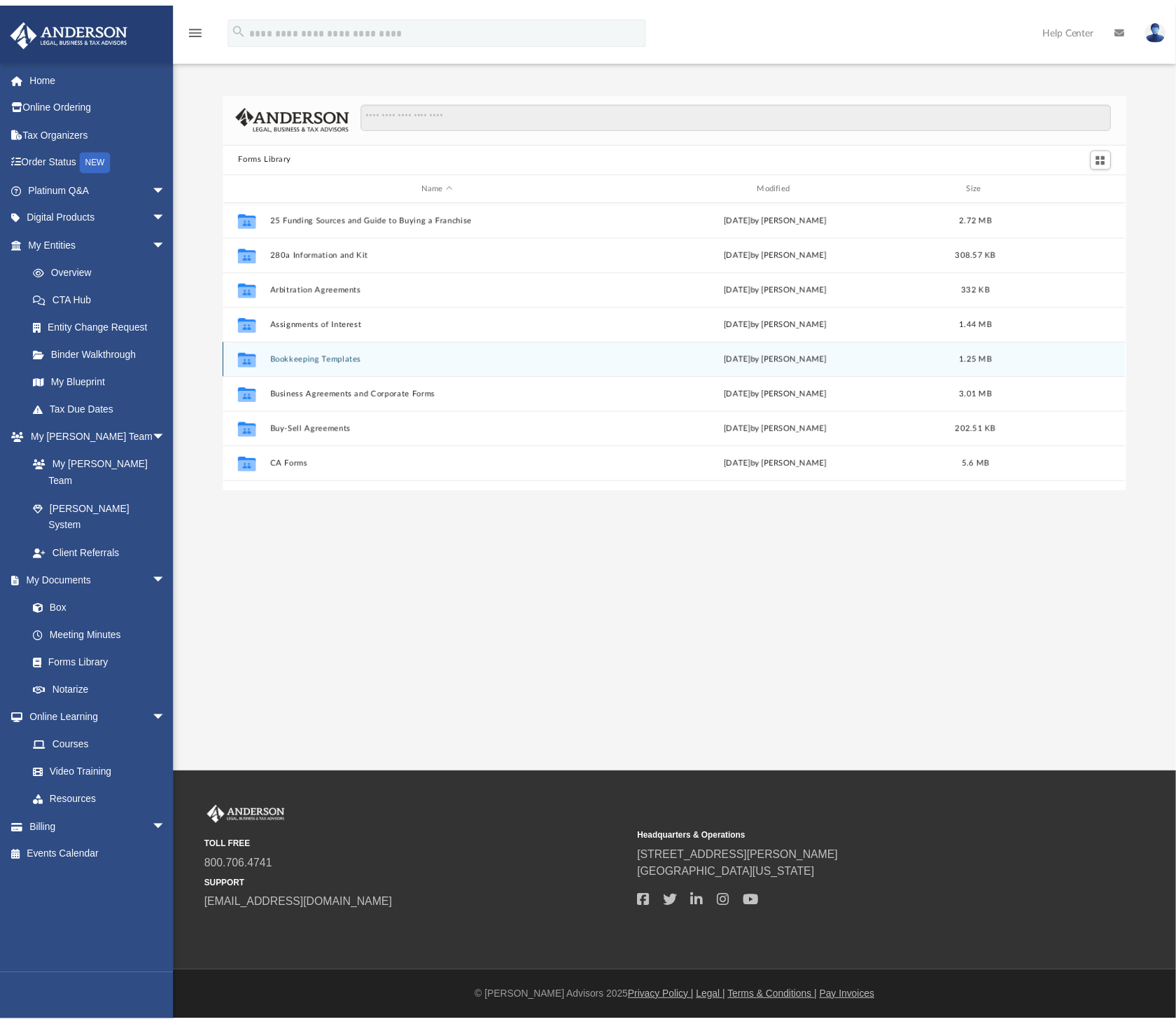
scroll to position [305, 888]
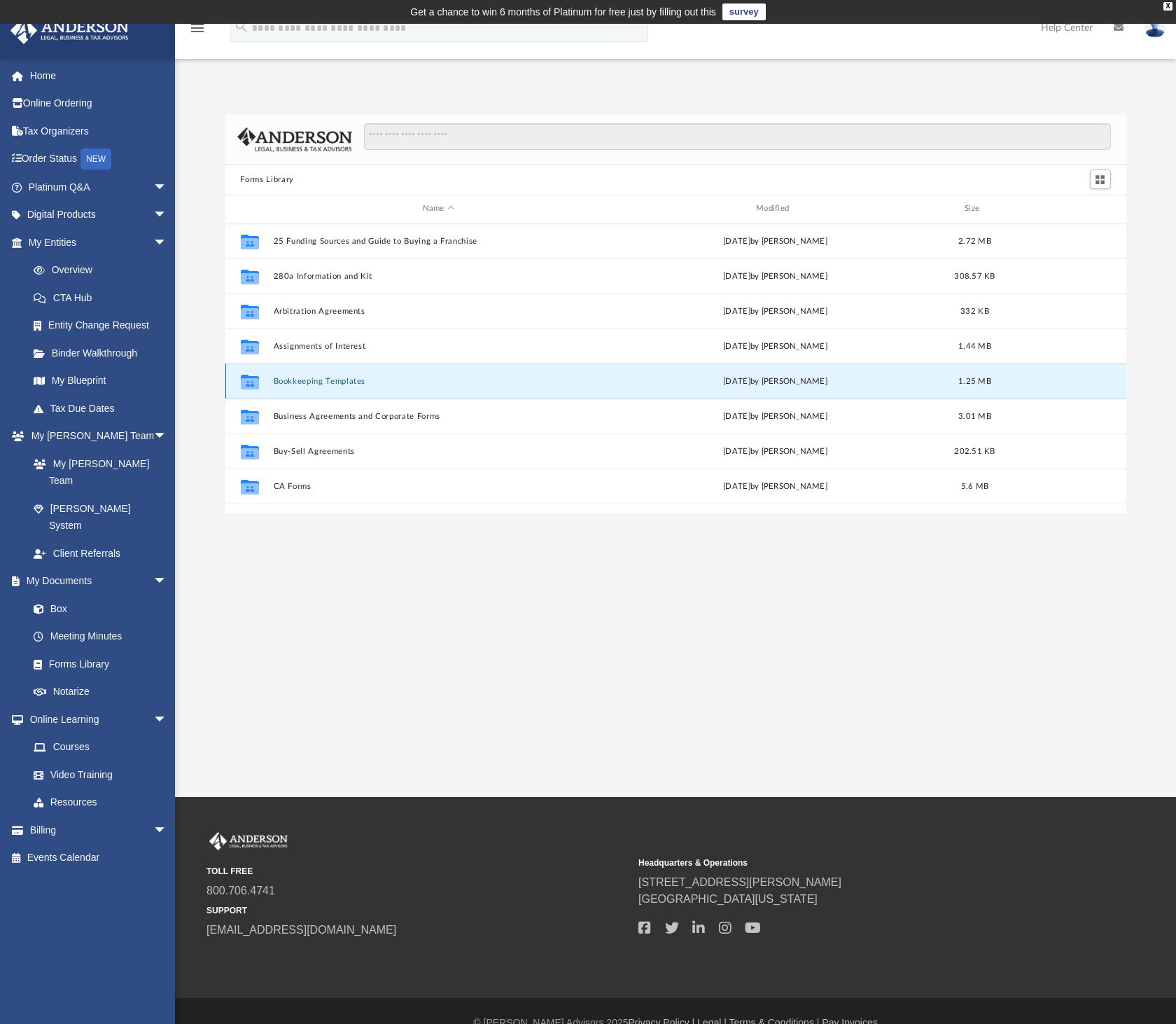
click at [328, 380] on button "Bookkeeping Templates" at bounding box center [438, 381] width 330 height 9
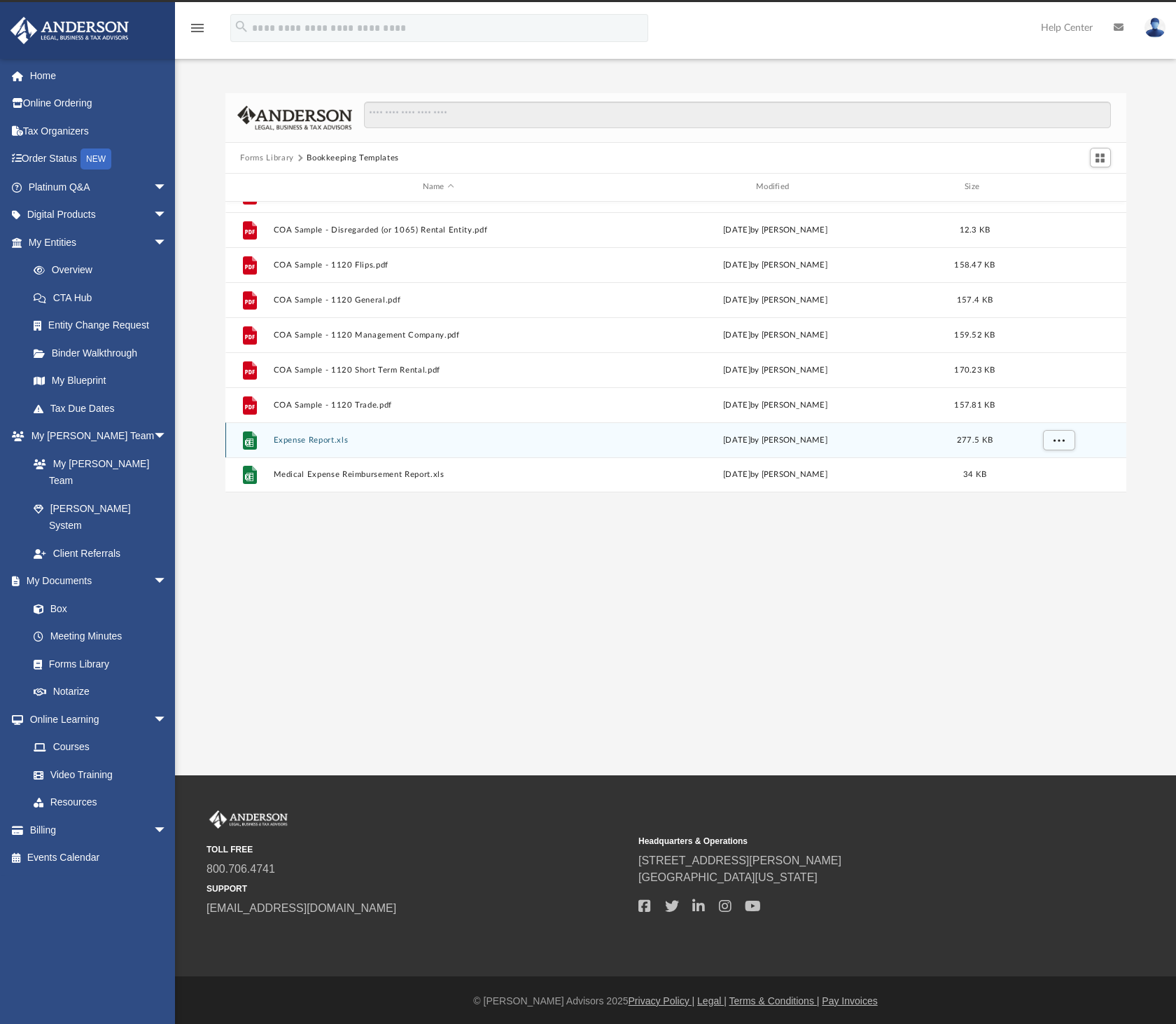
scroll to position [23, 0]
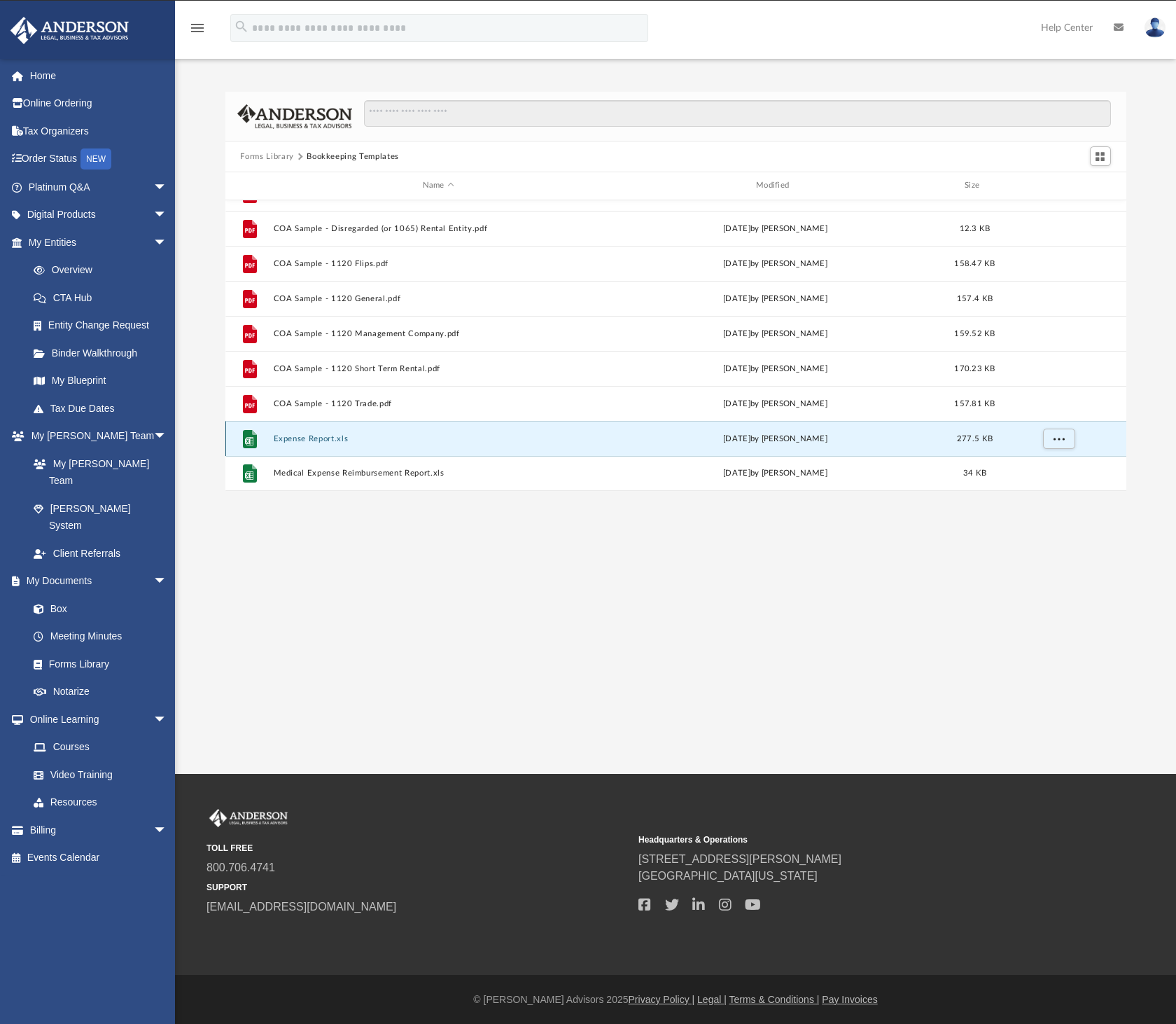
click at [295, 435] on button "Expense Report.xls" at bounding box center [438, 439] width 330 height 9
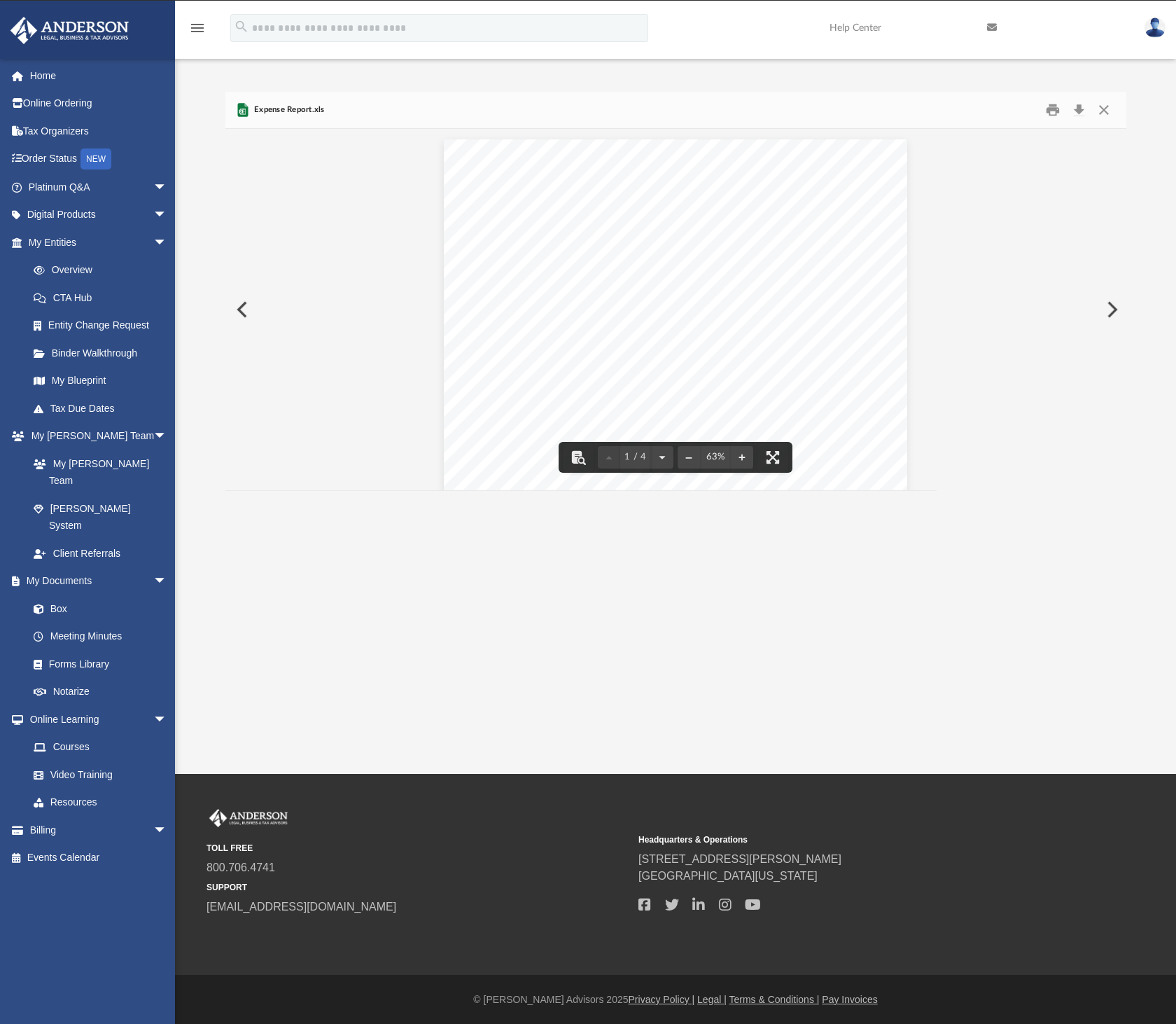
click at [234, 303] on button "Preview" at bounding box center [240, 309] width 30 height 40
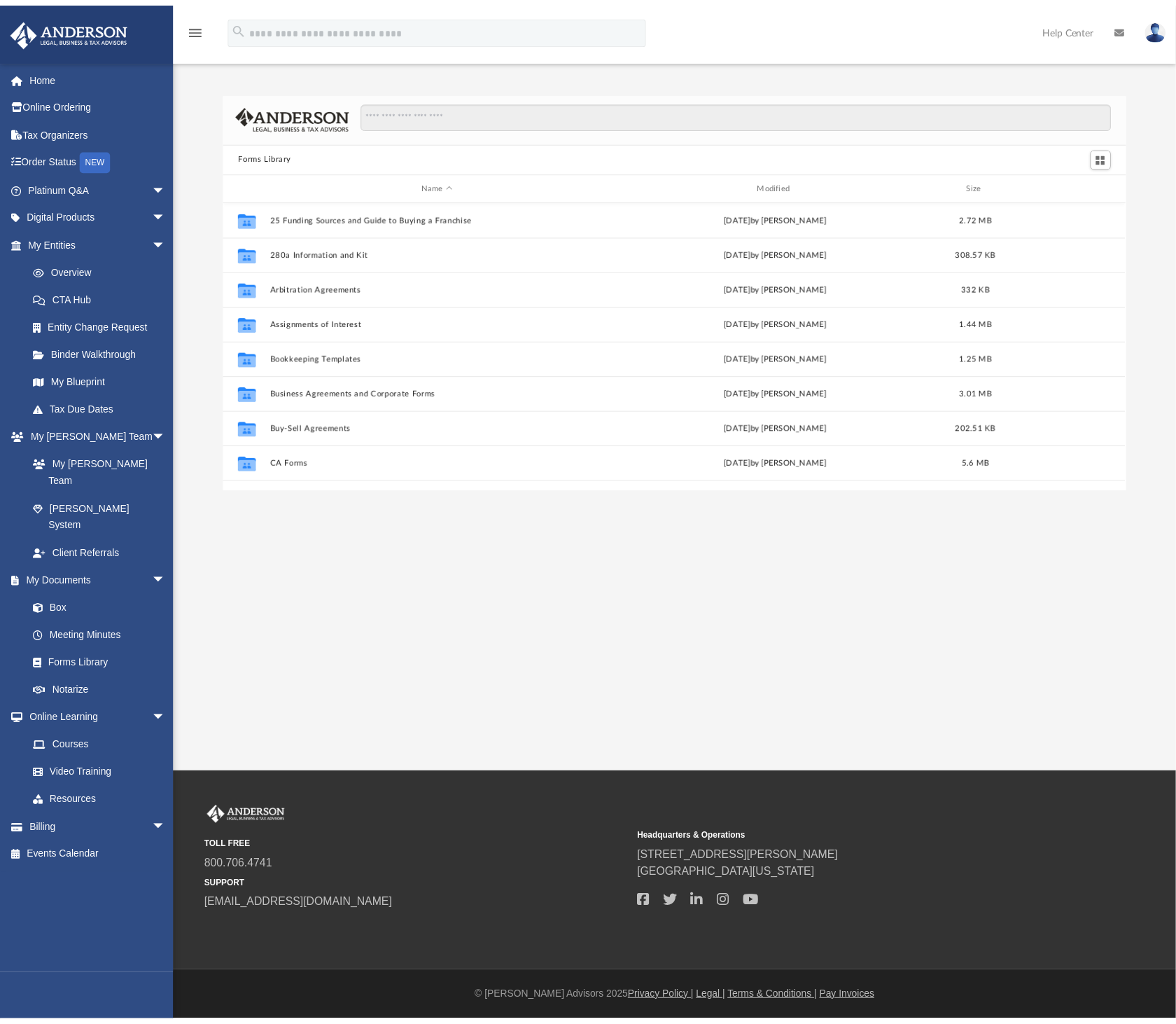
scroll to position [305, 888]
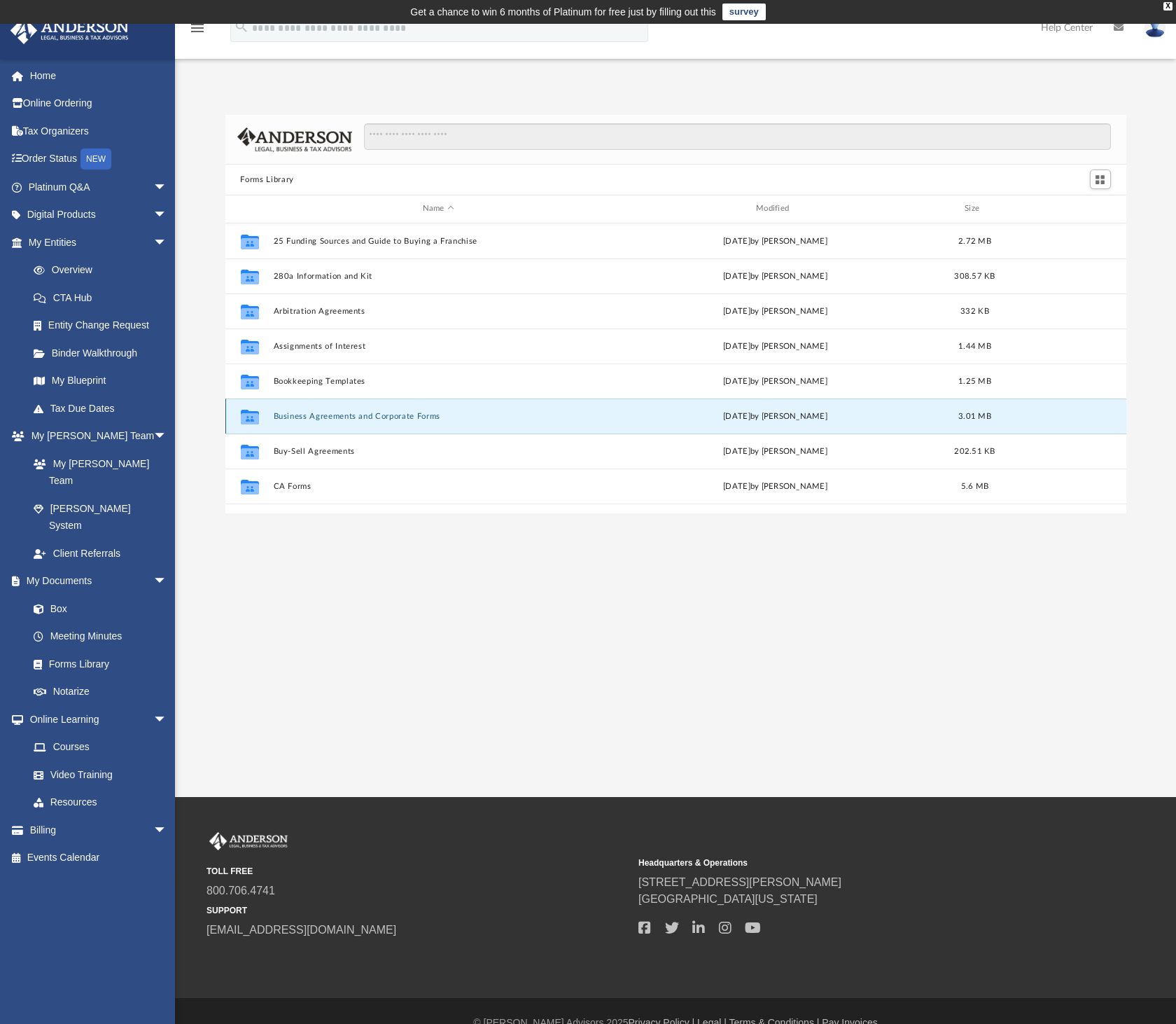
click at [333, 411] on button "Business Agreements and Corporate Forms" at bounding box center [438, 416] width 330 height 9
click at [312, 418] on button "Business Agreements and Corporate Forms" at bounding box center [438, 416] width 330 height 9
click at [272, 420] on div "Collaborated Folder Business Agreements and Corporate Forms [DATE] by [PERSON_N…" at bounding box center [675, 416] width 901 height 35
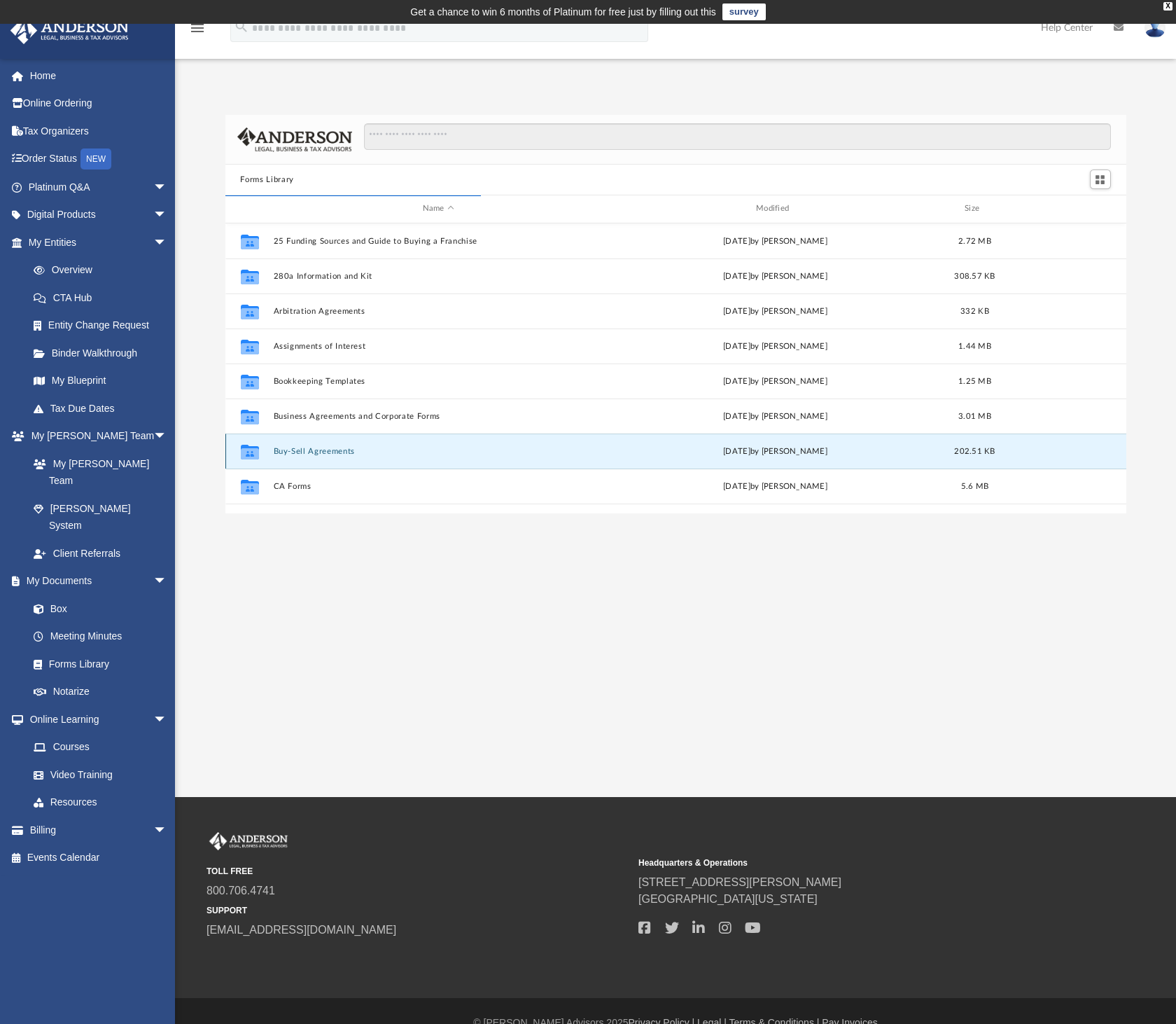
click at [288, 447] on button "Buy-Sell Agreements" at bounding box center [438, 452] width 330 height 9
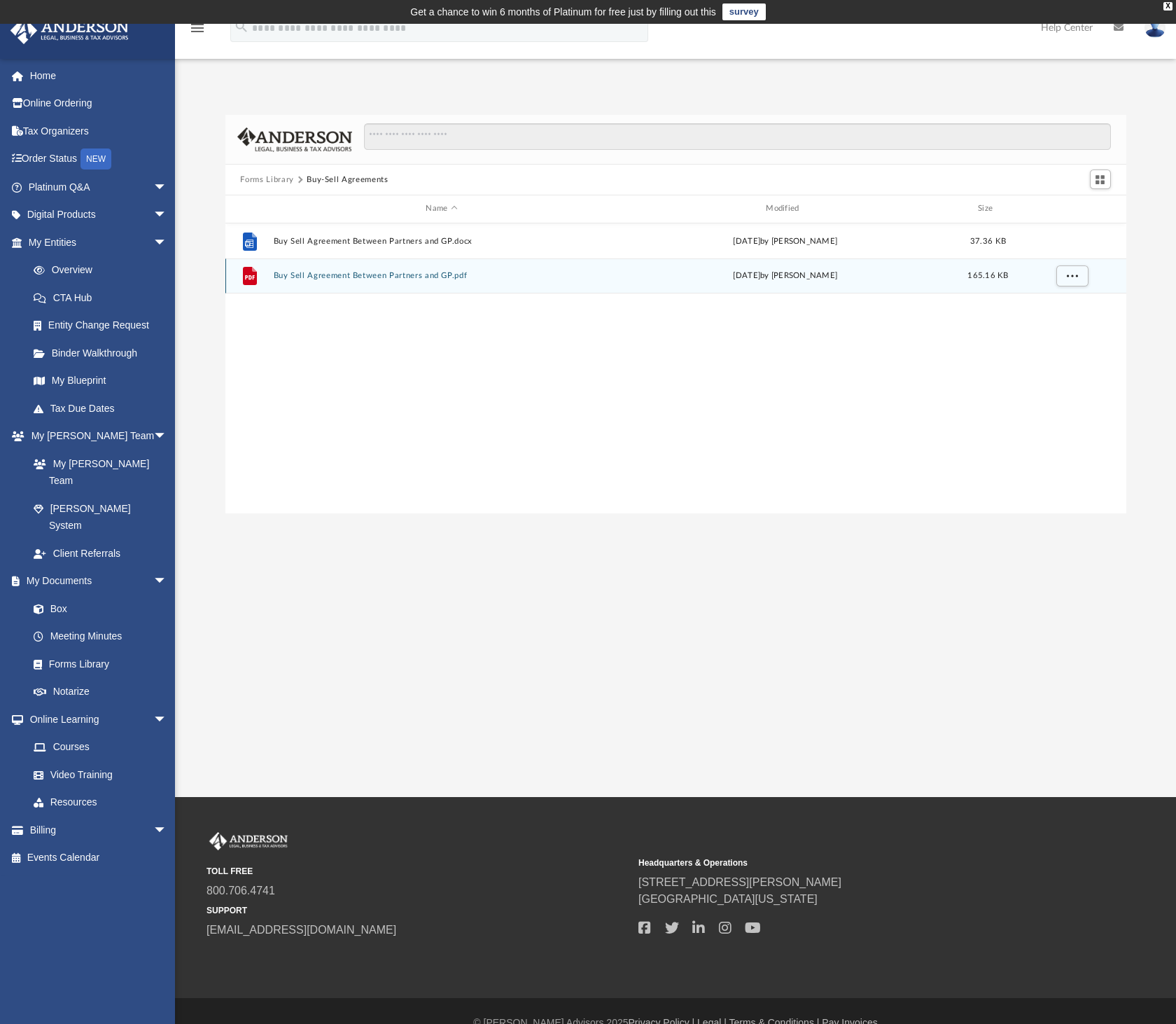
click at [368, 268] on div "File Buy Sell Agreement Between Partners and GP.pdf Wed Oct 5 2022 by Mary Acre…" at bounding box center [675, 276] width 901 height 35
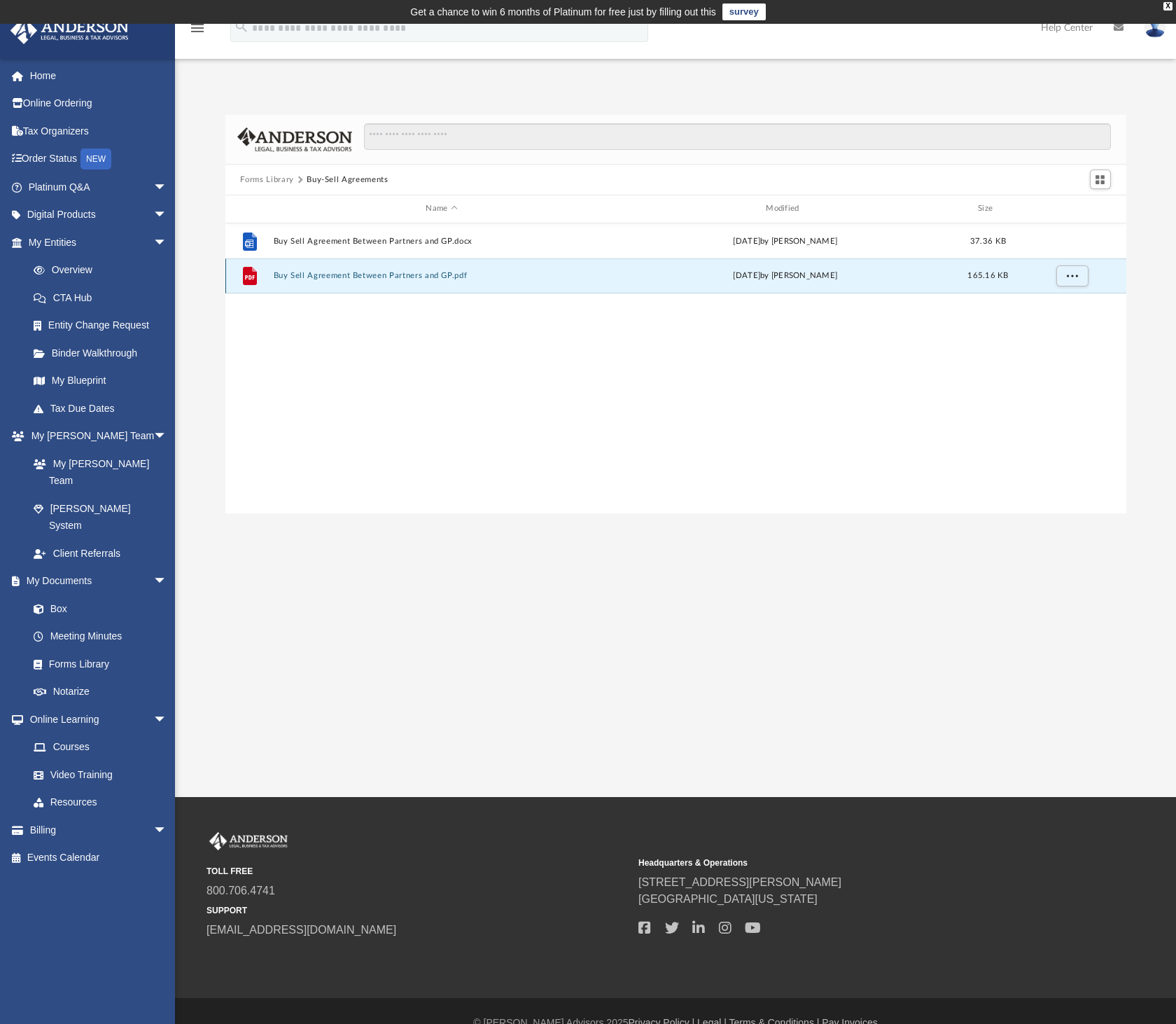
click at [368, 270] on button "Buy Sell Agreement Between Partners and GP.pdf" at bounding box center [442, 275] width 338 height 9
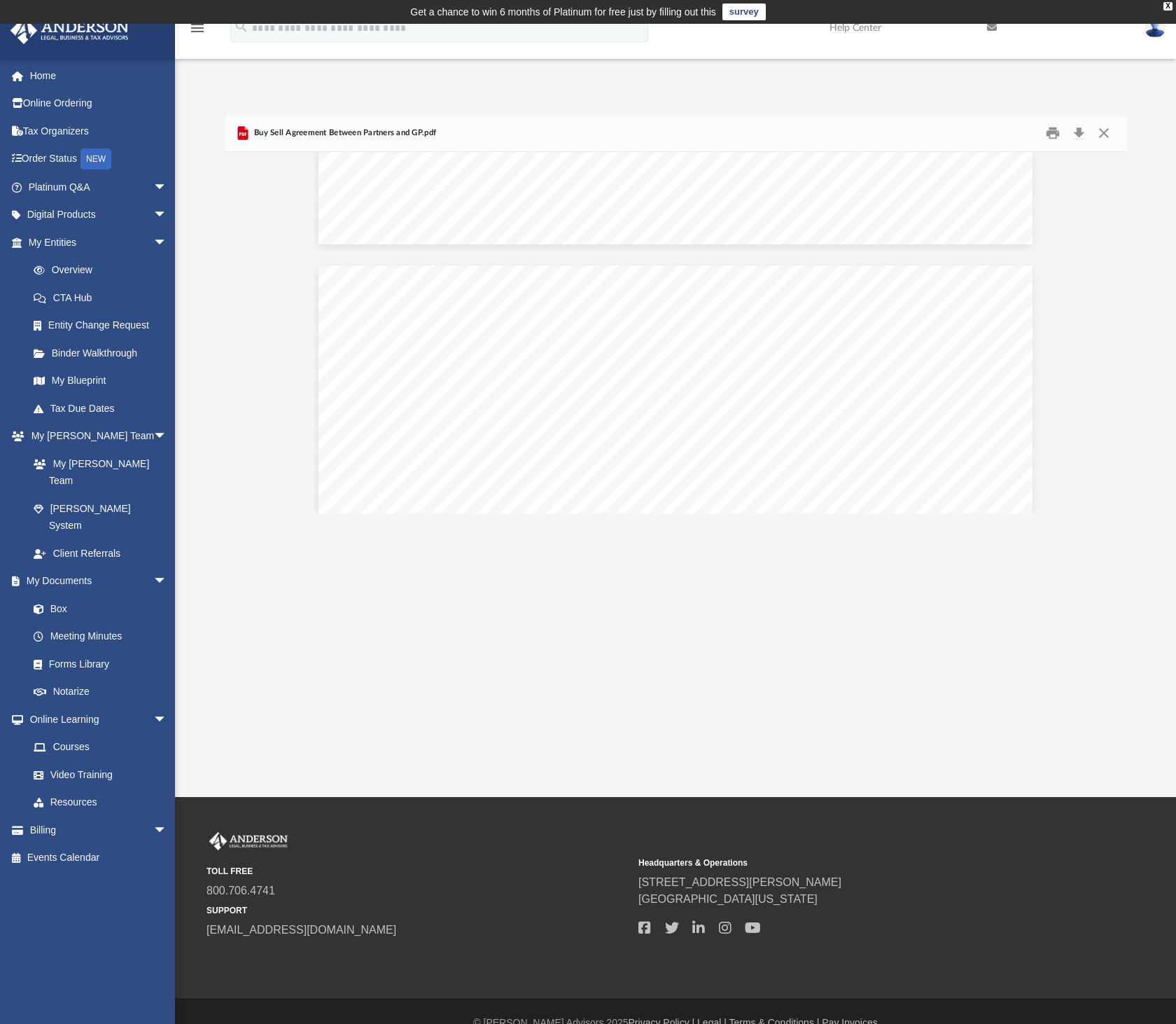
scroll to position [1926, 0]
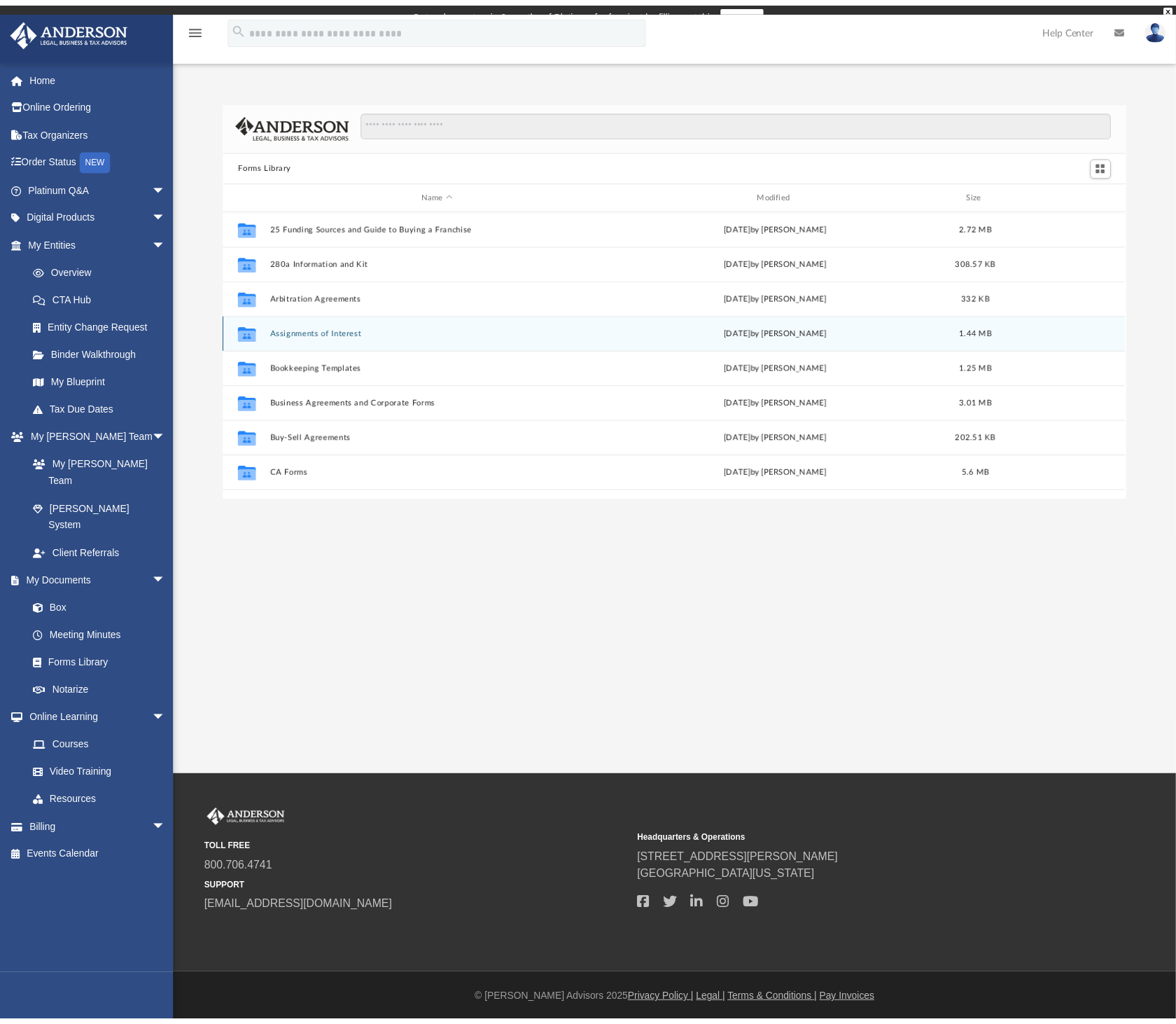
scroll to position [14, 14]
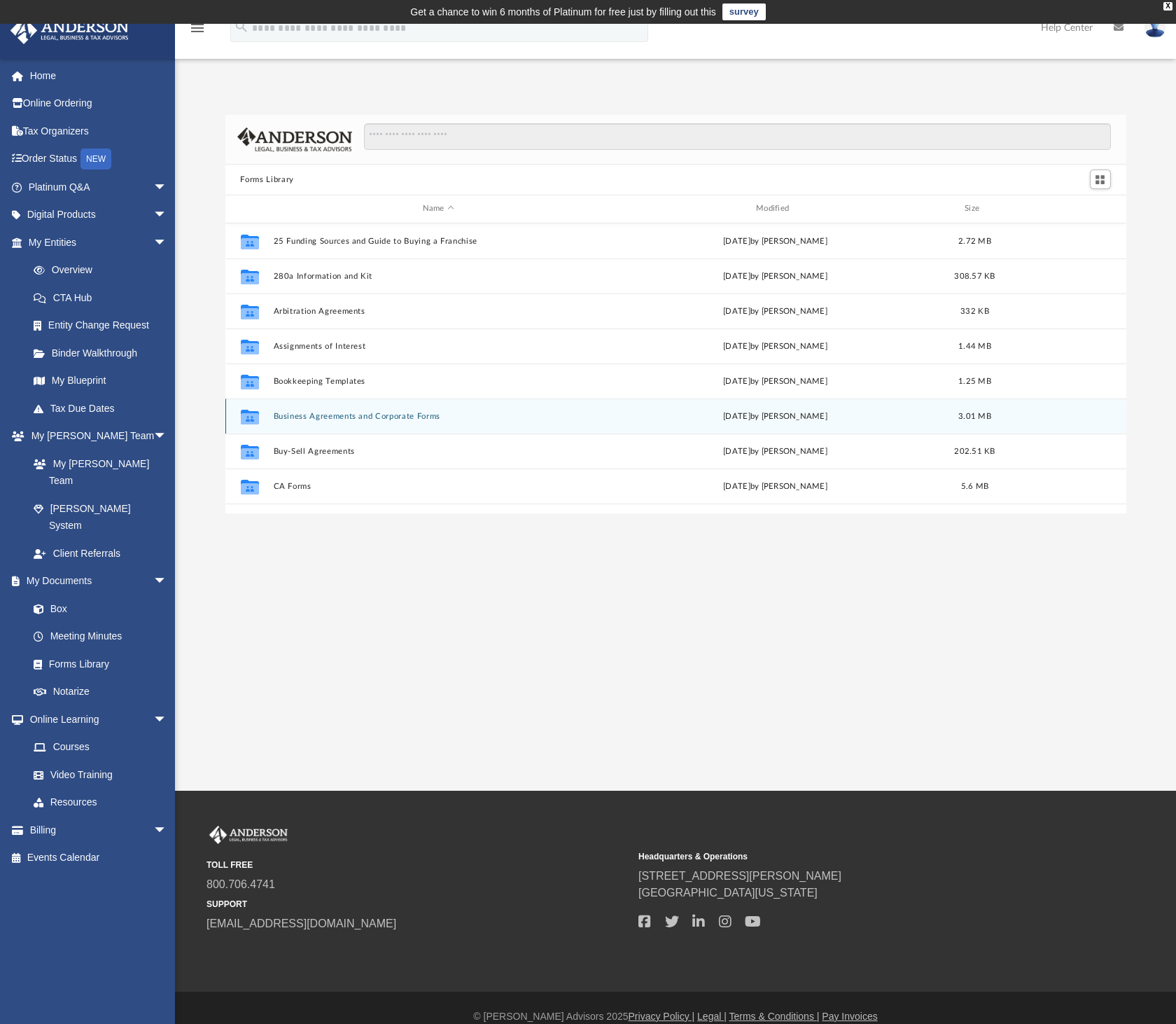
click at [294, 409] on div "Collaborated Folder Business Agreements and Corporate Forms [DATE] by [PERSON_N…" at bounding box center [675, 416] width 901 height 35
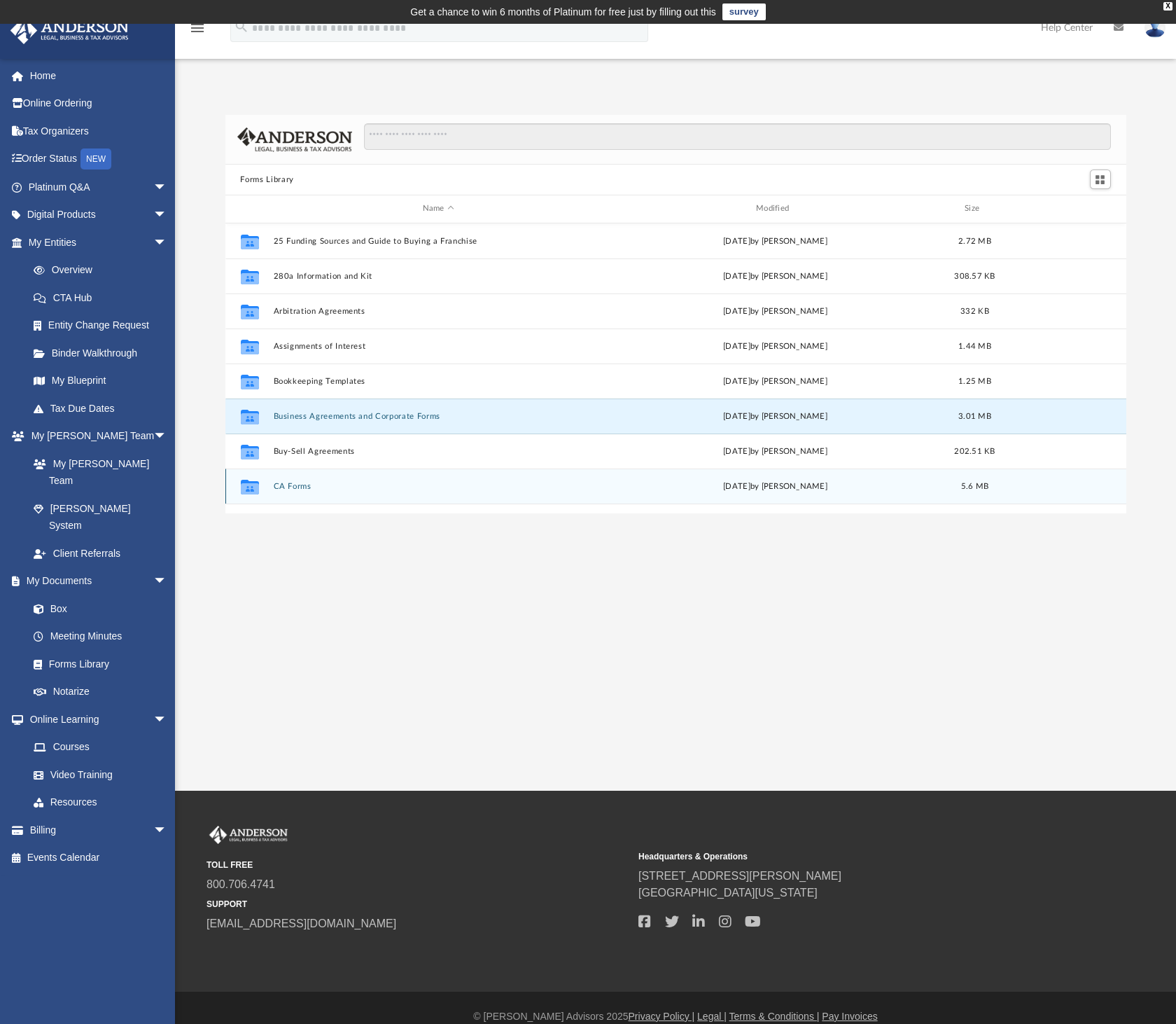
click at [293, 485] on button "CA Forms" at bounding box center [438, 487] width 330 height 9
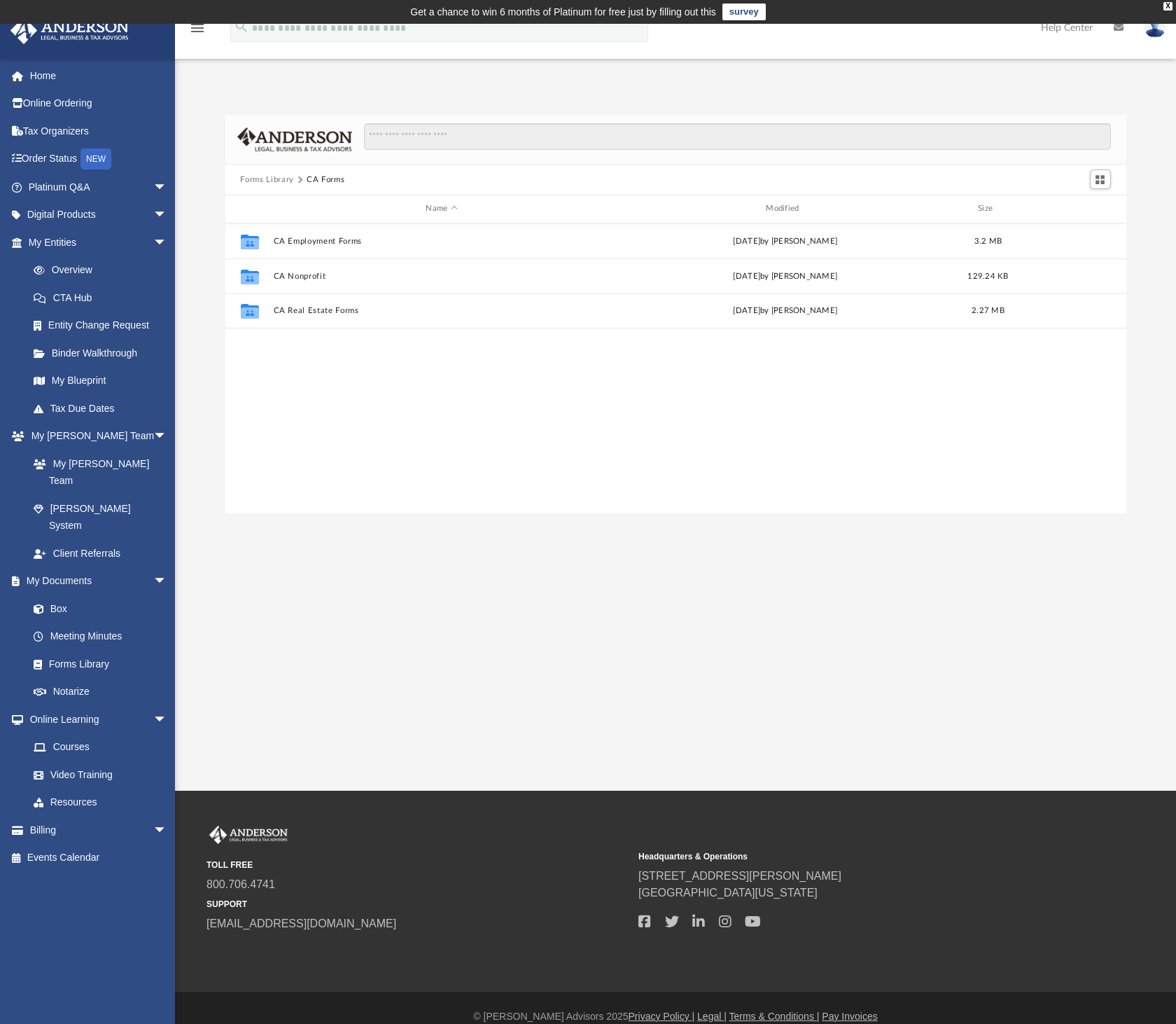
click at [275, 180] on button "Forms Library" at bounding box center [267, 180] width 53 height 13
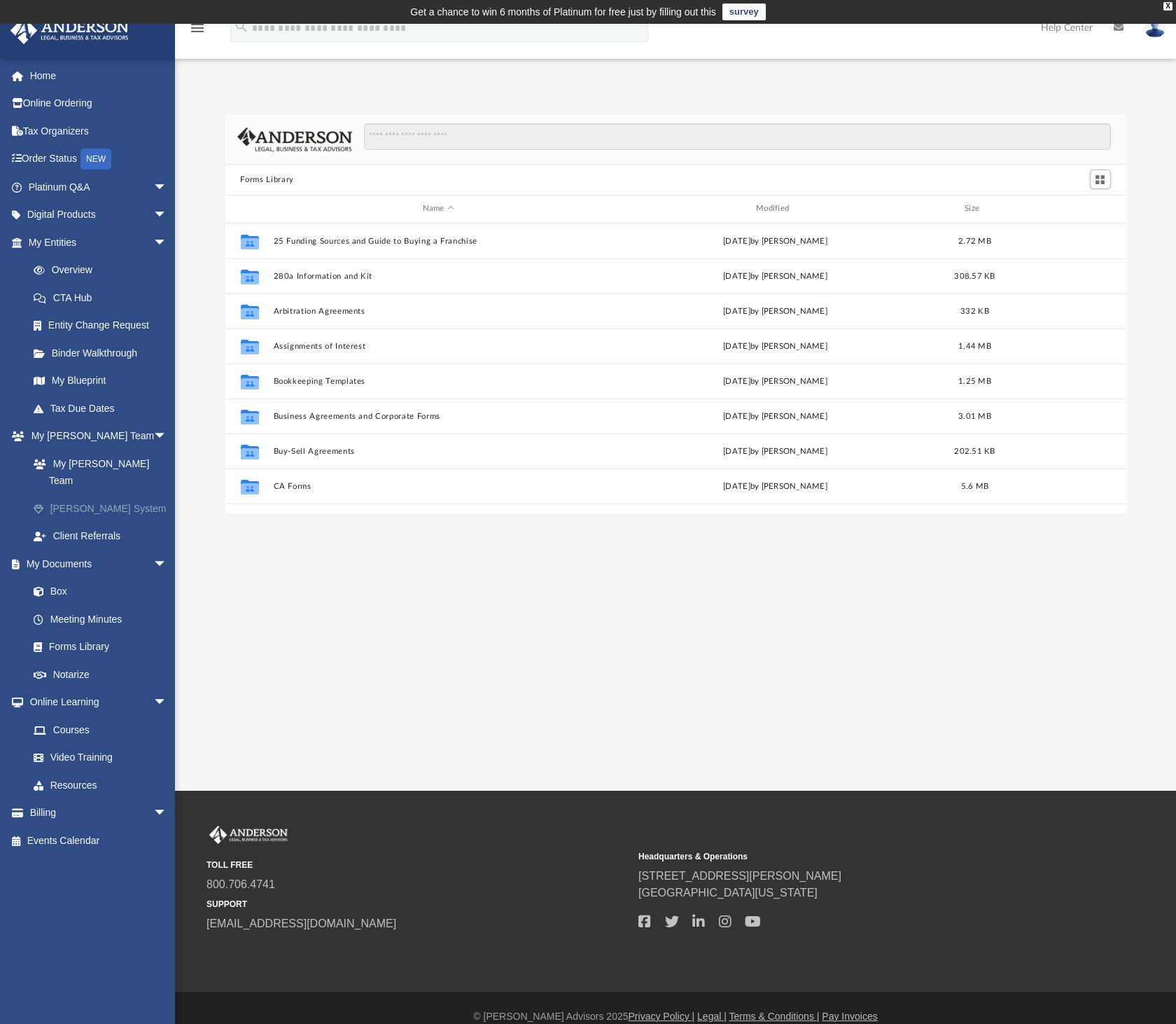
click at [91, 494] on link "[PERSON_NAME] System" at bounding box center [103, 508] width 168 height 28
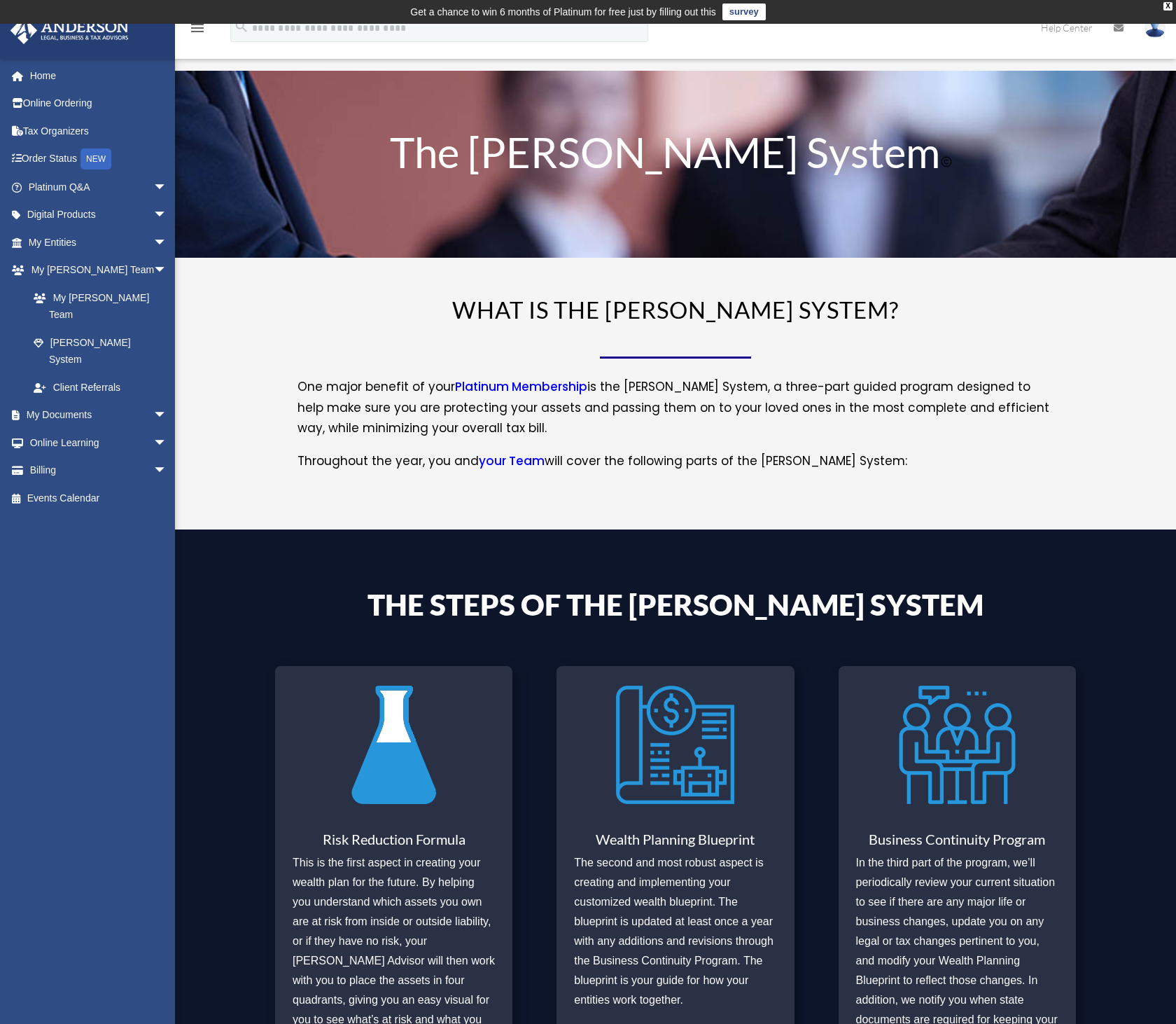
click at [409, 152] on h1 "The [PERSON_NAME] System" at bounding box center [675, 155] width 756 height 49
